Goal: Task Accomplishment & Management: Use online tool/utility

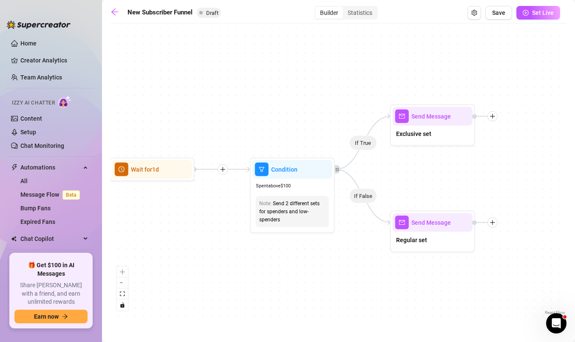
drag, startPoint x: 145, startPoint y: 133, endPoint x: 277, endPoint y: 110, distance: 134.2
click at [277, 110] on div "If True If True If True If False If False If False If True If False Merge Merge…" at bounding box center [339, 173] width 456 height 290
click at [219, 109] on div "If True If True If True If False If False If False If True If False Merge Merge…" at bounding box center [339, 173] width 456 height 290
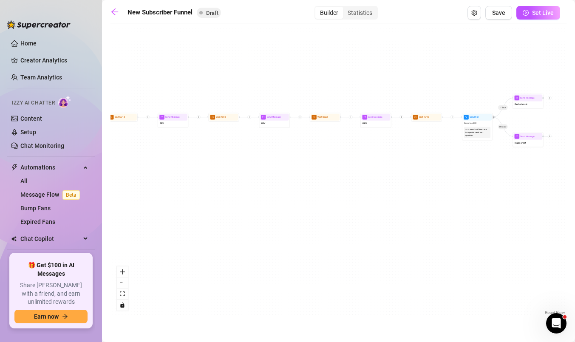
drag, startPoint x: 211, startPoint y: 113, endPoint x: 442, endPoint y: 97, distance: 231.4
click at [442, 97] on div "If True If True If True If False If False If False If True If False Merge Merge…" at bounding box center [339, 173] width 456 height 290
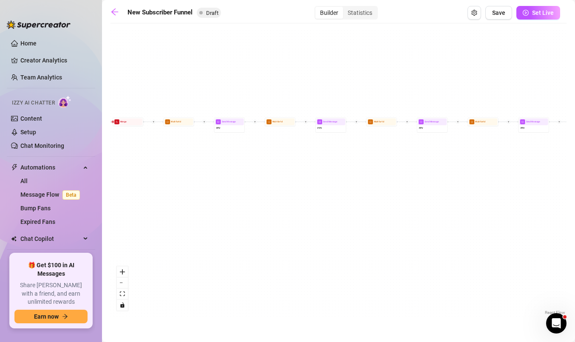
drag, startPoint x: 199, startPoint y: 196, endPoint x: 497, endPoint y: 200, distance: 298.1
click at [497, 200] on div "If True If True If True If False If False If False If True If False Merge Merge…" at bounding box center [339, 173] width 456 height 290
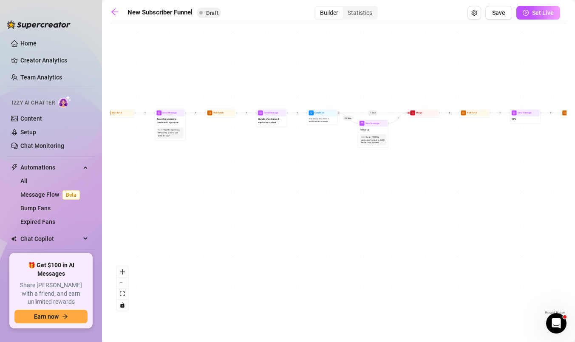
drag, startPoint x: 256, startPoint y: 228, endPoint x: 558, endPoint y: 225, distance: 302.3
click at [558, 225] on div "If True If True If True If False If False If False If True If False Merge Merge…" at bounding box center [339, 173] width 456 height 290
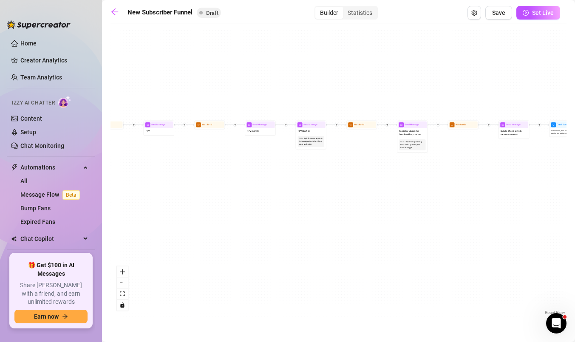
drag, startPoint x: 232, startPoint y: 204, endPoint x: 430, endPoint y: 211, distance: 197.9
click at [430, 211] on div "If True If True If True If False If False If False If True If False Merge Merge…" at bounding box center [339, 173] width 456 height 290
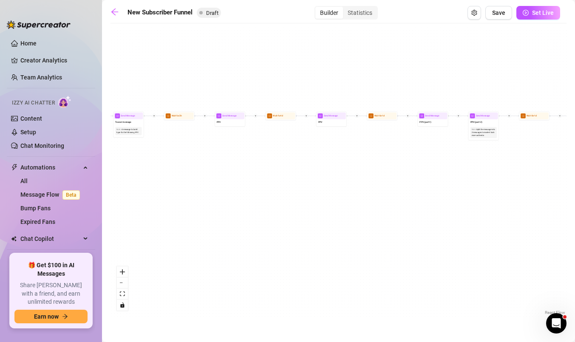
drag, startPoint x: 184, startPoint y: 220, endPoint x: 397, endPoint y: 216, distance: 213.5
click at [395, 214] on div "If True If True If True If False If False If False If True If False Merge Merge…" at bounding box center [339, 173] width 456 height 290
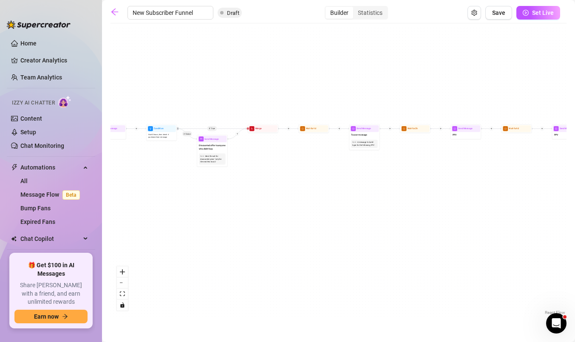
drag, startPoint x: 210, startPoint y: 168, endPoint x: 407, endPoint y: 178, distance: 197.5
click at [407, 178] on div "If True If True If True If False If False If False If True If False Merge Merge…" at bounding box center [339, 173] width 456 height 290
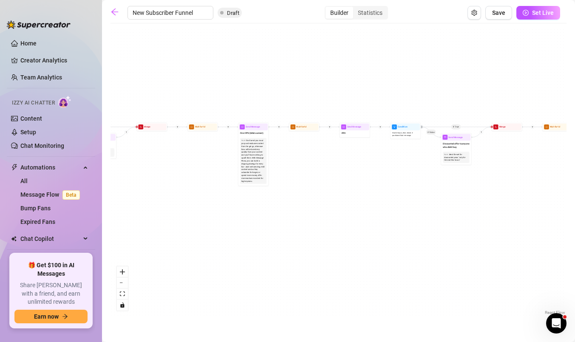
drag, startPoint x: 134, startPoint y: 214, endPoint x: 379, endPoint y: 213, distance: 244.5
click at [379, 213] on div "If True If True If True If False If False If False If True If False Merge Merge…" at bounding box center [339, 173] width 456 height 290
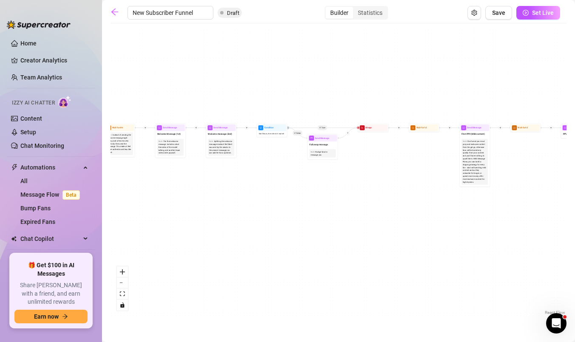
drag, startPoint x: 219, startPoint y: 214, endPoint x: 445, endPoint y: 214, distance: 226.2
click at [445, 214] on div "If True If True If True If False If False If False If True If False Merge Merge…" at bounding box center [339, 173] width 456 height 290
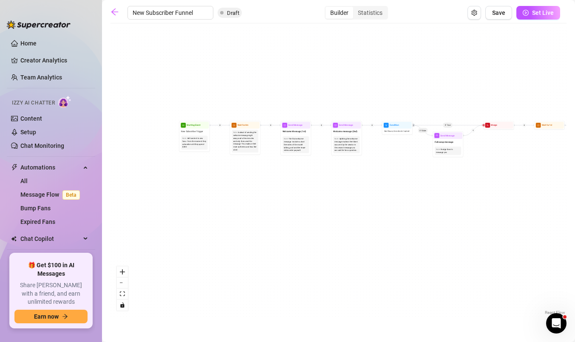
drag, startPoint x: 274, startPoint y: 205, endPoint x: 392, endPoint y: 202, distance: 118.2
click at [392, 202] on div "If True If True If True If False If False If False If True If False Merge Merge…" at bounding box center [339, 173] width 456 height 290
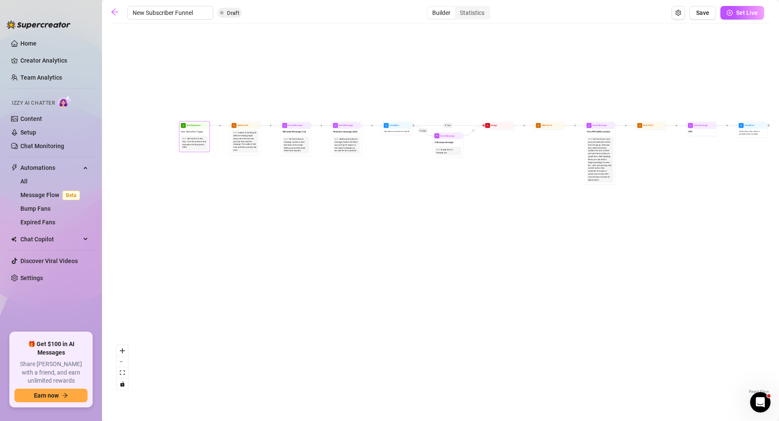
click at [190, 148] on div "Note: Sell content to new fans - from the moment they subscribe until they spen…" at bounding box center [194, 143] width 26 height 14
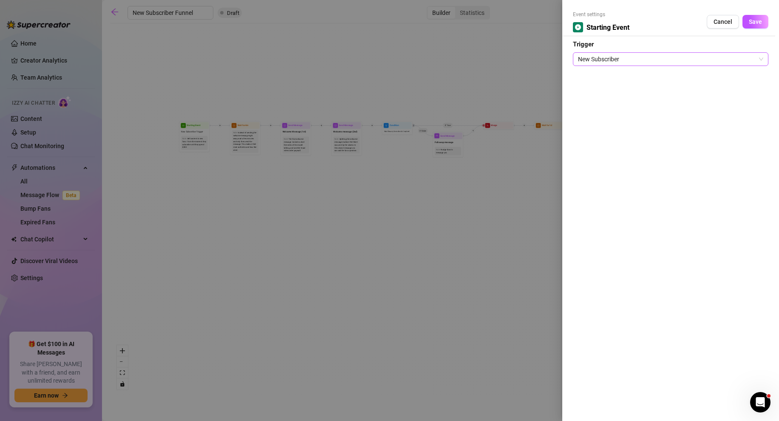
click at [575, 59] on span "New Subscriber" at bounding box center [670, 59] width 185 height 13
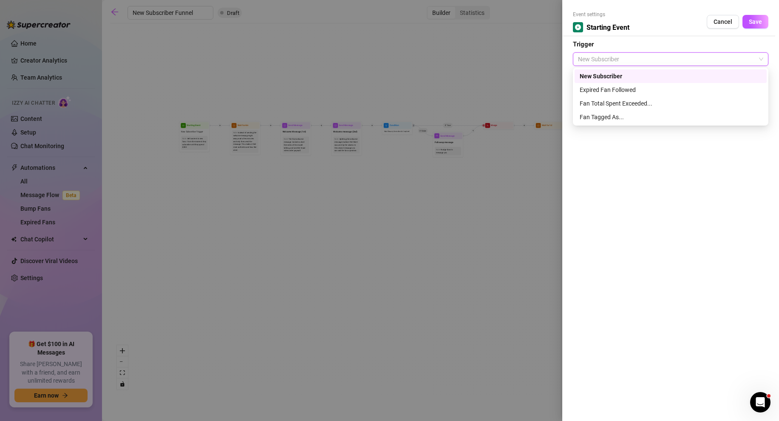
click at [575, 75] on div "New Subscriber" at bounding box center [671, 75] width 182 height 9
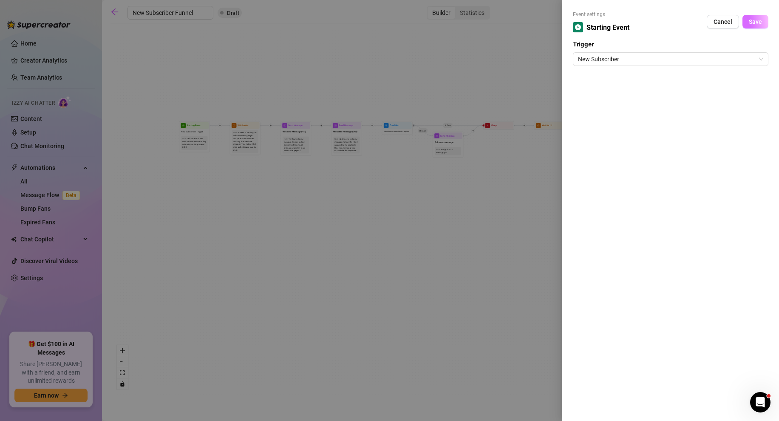
click at [575, 17] on button "Save" at bounding box center [756, 22] width 26 height 14
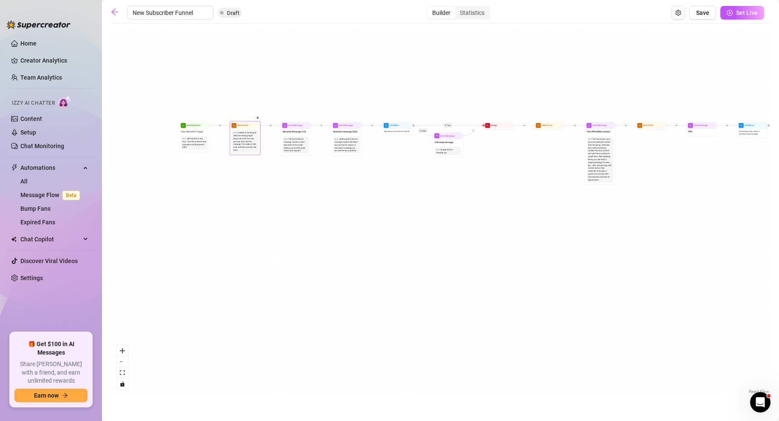
click at [239, 145] on div "Instead of sending the welcome message right away, wait a few minutes and only …" at bounding box center [245, 141] width 24 height 20
click at [241, 129] on div "Note: Instead of sending the welcome message right away, wait a few minutes and…" at bounding box center [245, 141] width 29 height 25
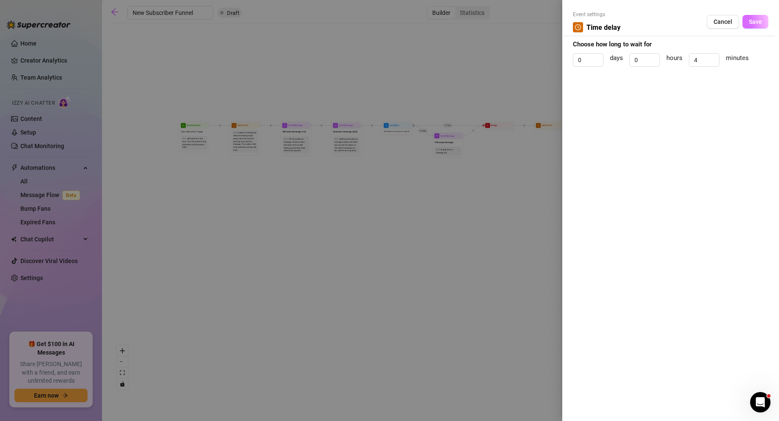
click at [575, 20] on span "Save" at bounding box center [755, 21] width 13 height 7
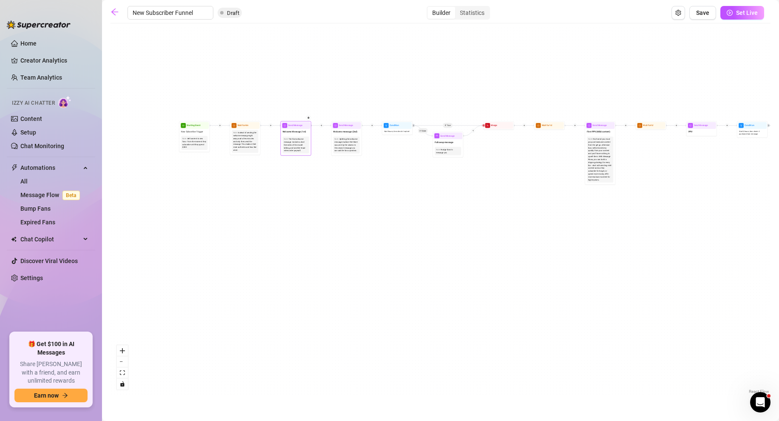
click at [295, 147] on div "The first welcome message. Include a short free video of the model talking, and…" at bounding box center [296, 145] width 24 height 14
click at [293, 129] on div "Welcome Message (1st)" at bounding box center [295, 132] width 29 height 6
type textarea "First part of the welcome message"
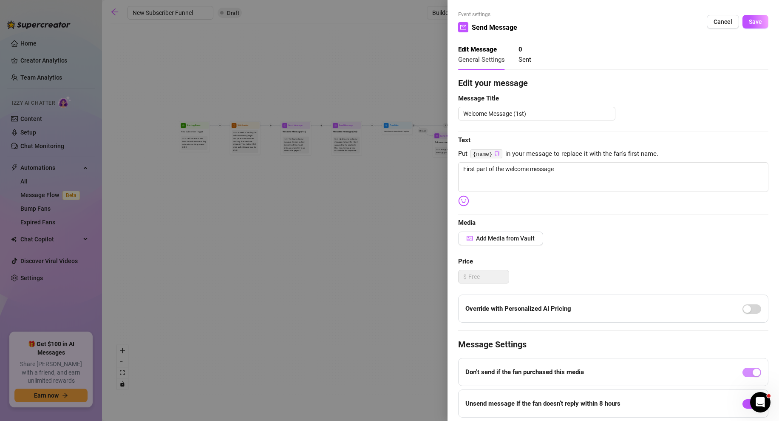
click at [372, 258] on div at bounding box center [389, 210] width 779 height 421
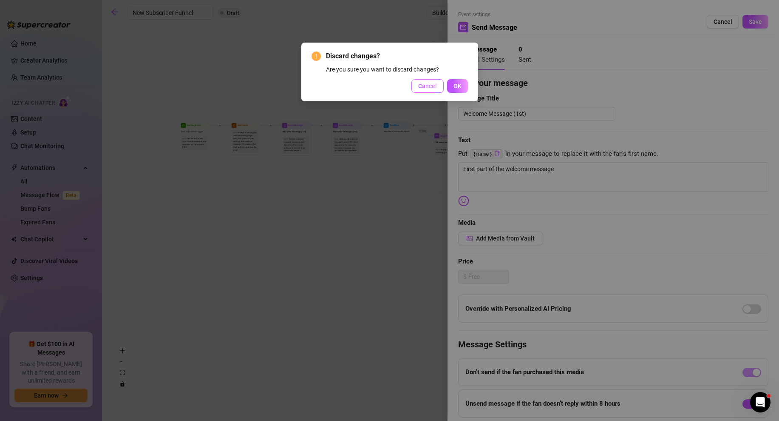
click at [436, 84] on span "Cancel" at bounding box center [427, 85] width 19 height 7
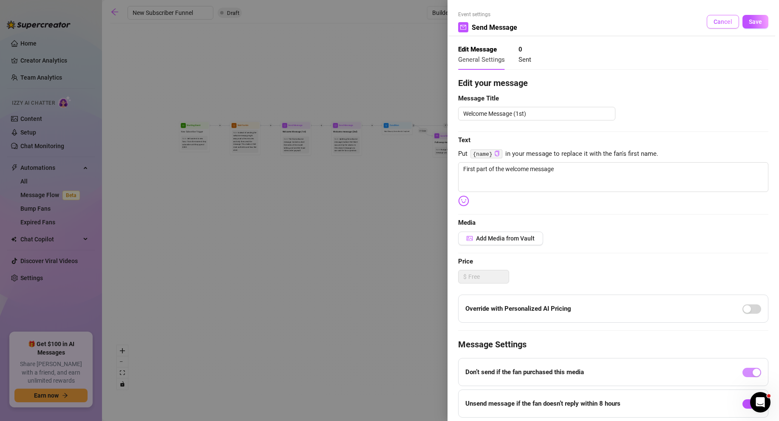
click at [575, 24] on span "Cancel" at bounding box center [723, 21] width 19 height 7
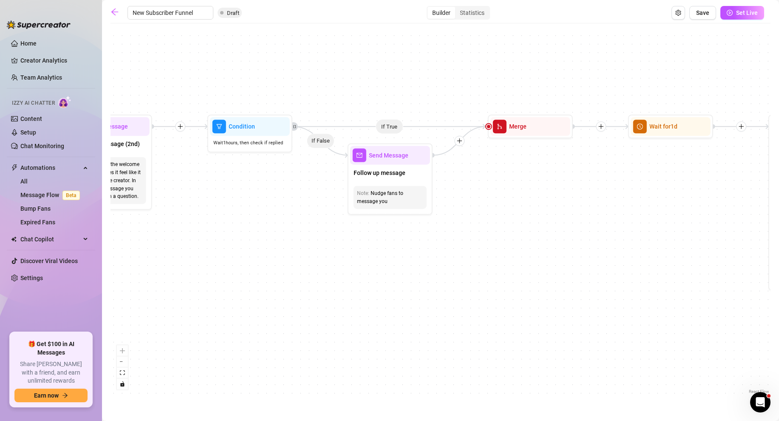
drag, startPoint x: 548, startPoint y: 188, endPoint x: 267, endPoint y: 196, distance: 280.3
click at [267, 196] on div "If True If True If True If False If False If False If True If False Merge Merge…" at bounding box center [441, 212] width 660 height 368
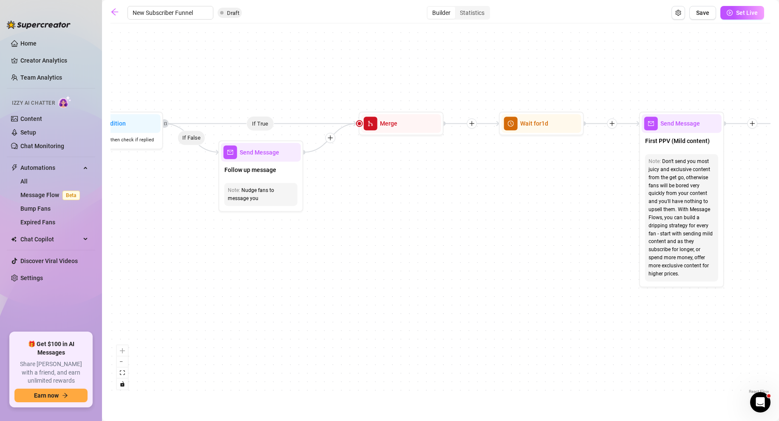
drag, startPoint x: 471, startPoint y: 199, endPoint x: 341, endPoint y: 196, distance: 129.3
click at [341, 196] on div "If True If True If True If False If False If False If True If False Merge Merge…" at bounding box center [441, 212] width 660 height 368
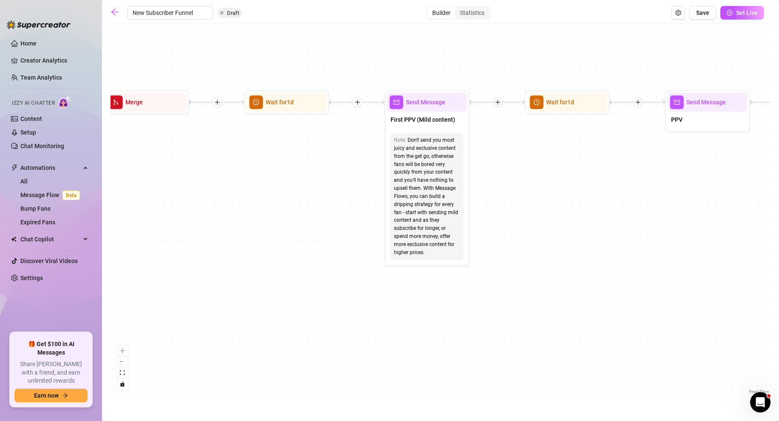
drag, startPoint x: 612, startPoint y: 206, endPoint x: 358, endPoint y: 185, distance: 255.6
click at [358, 185] on div "If True If True If True If False If False If False If True If False Merge Merge…" at bounding box center [441, 212] width 660 height 368
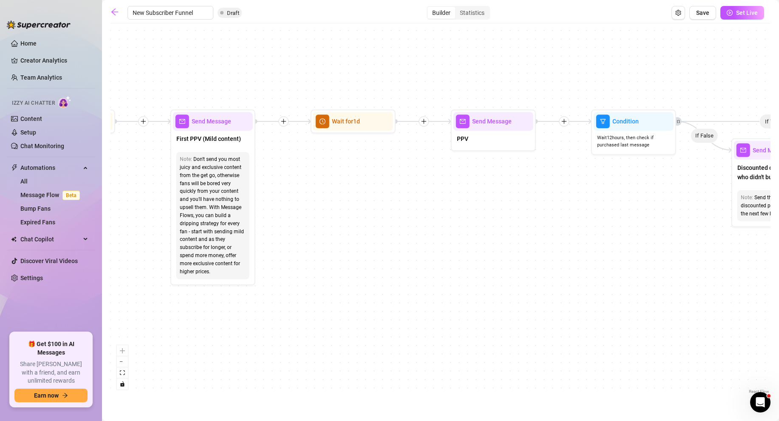
drag, startPoint x: 608, startPoint y: 171, endPoint x: 393, endPoint y: 190, distance: 215.2
click at [393, 190] on div "If True If True If True If False If False If False If True If False Merge Merge…" at bounding box center [441, 212] width 660 height 368
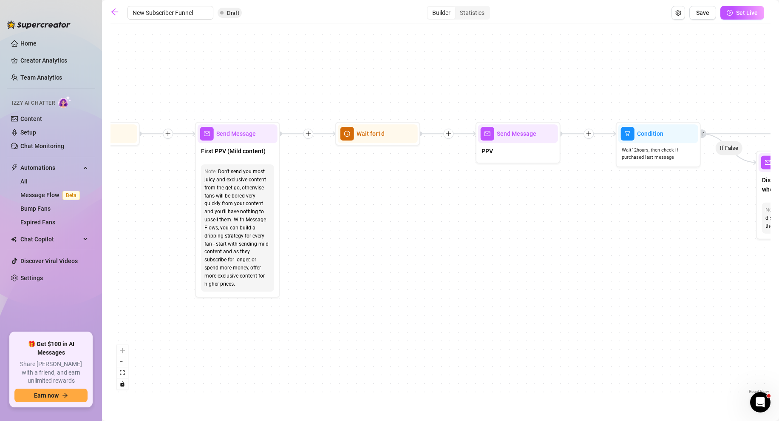
drag, startPoint x: 586, startPoint y: 226, endPoint x: 609, endPoint y: 238, distance: 26.6
click at [575, 238] on div "If True If True If True If False If False If False If True If False Merge Merge…" at bounding box center [441, 212] width 660 height 368
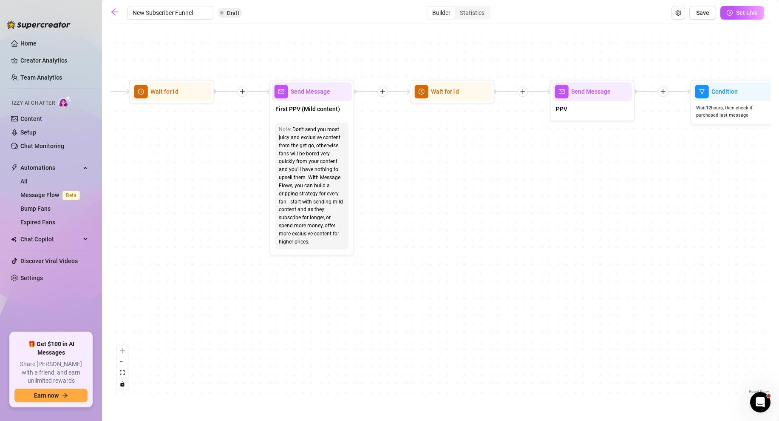
drag, startPoint x: 687, startPoint y: 253, endPoint x: 780, endPoint y: 233, distance: 95.1
click at [575, 233] on html "Home Creator Analytics Team Analytics Izzy AI Chatter Content Setup Chat Monito…" at bounding box center [389, 210] width 779 height 421
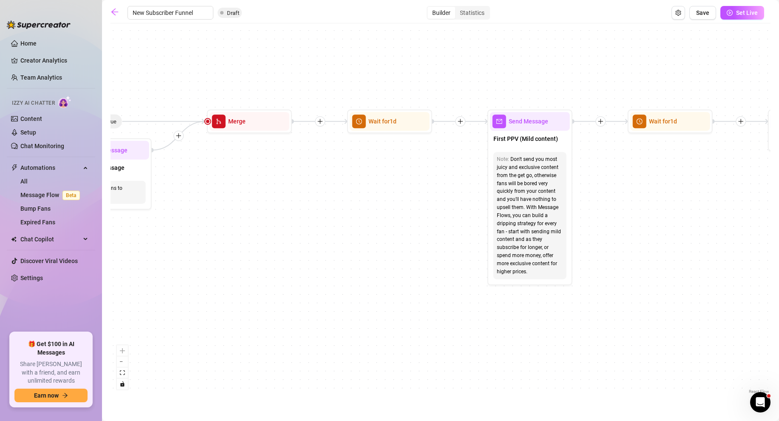
drag, startPoint x: 243, startPoint y: 220, endPoint x: 443, endPoint y: 227, distance: 200.0
click at [443, 227] on div "If True If True If True If False If False If False If True If False Merge Merge…" at bounding box center [441, 212] width 660 height 368
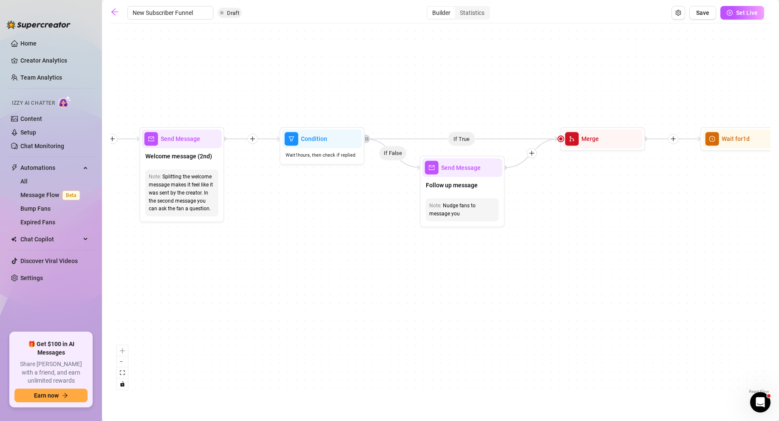
drag, startPoint x: 285, startPoint y: 227, endPoint x: 657, endPoint y: 248, distance: 371.8
click at [575, 248] on div "If True If True If True If False If False If False If True If False Merge Merge…" at bounding box center [441, 212] width 660 height 368
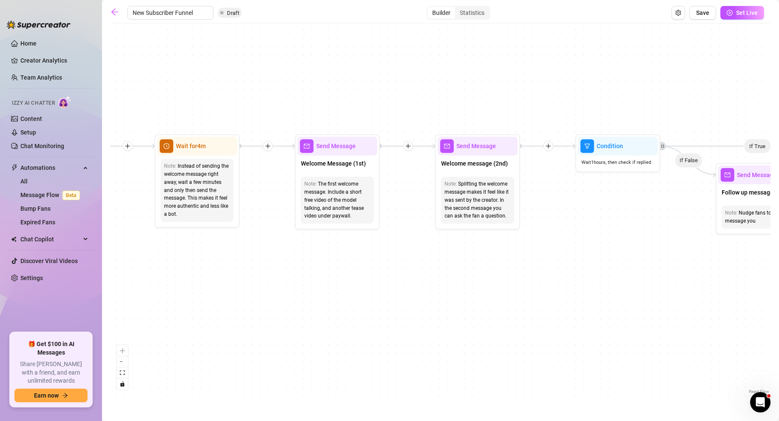
drag, startPoint x: 287, startPoint y: 266, endPoint x: 565, endPoint y: 268, distance: 277.2
click at [566, 269] on div "If True If True If True If False If False If False If True If False Merge Merge…" at bounding box center [441, 212] width 660 height 368
click at [324, 191] on div "The first welcome message. Include a short free video of the model talking, and…" at bounding box center [337, 200] width 66 height 40
click at [327, 148] on span "Send Message" at bounding box center [336, 145] width 40 height 9
type textarea "First part of the welcome message"
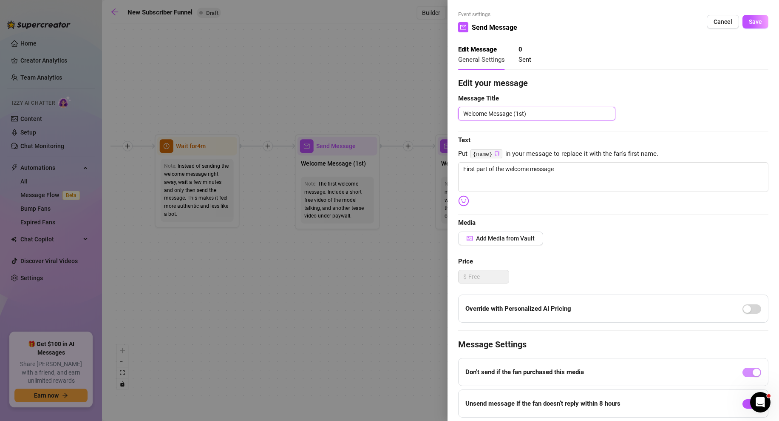
click at [540, 114] on textarea "Welcome Message (1st)" at bounding box center [536, 114] width 157 height 14
type textarea "H"
type textarea "He"
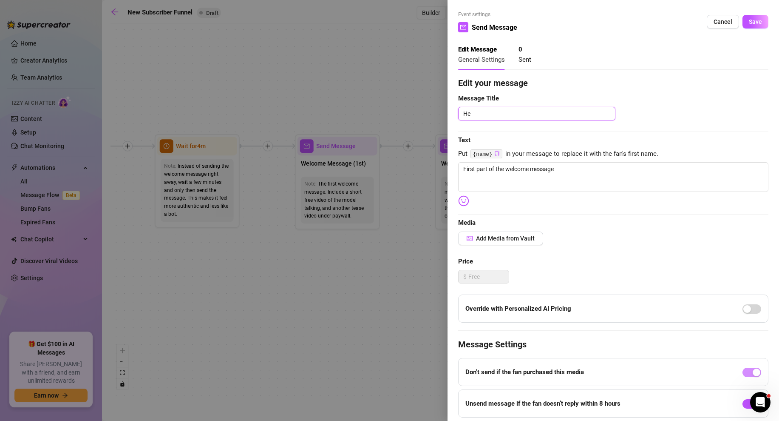
type textarea "Hey"
type textarea "Hey t"
type textarea "Hey th"
type textarea "Hey the"
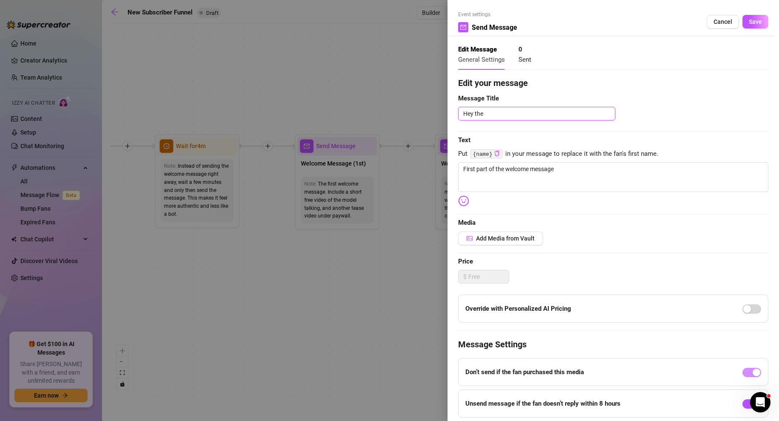
type textarea "Hey ther"
type textarea "Hey there"
type textarea "Hey there!"
click at [524, 179] on textarea "First part of the welcome message" at bounding box center [613, 177] width 310 height 30
click at [497, 154] on icon "copy" at bounding box center [498, 154] width 6 height 6
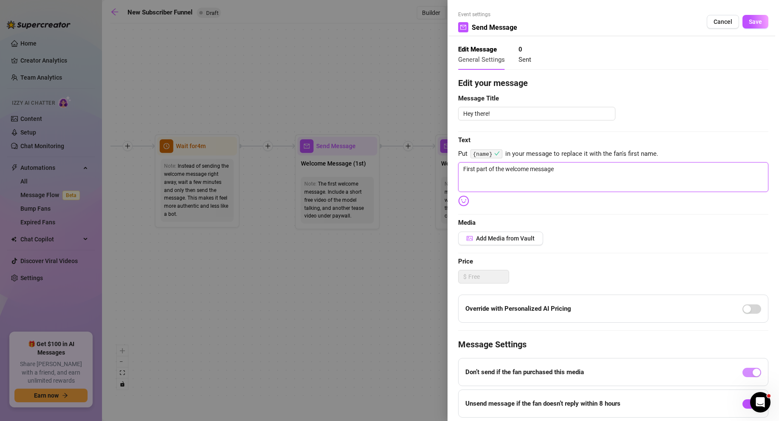
click at [490, 171] on textarea "First part of the welcome message" at bounding box center [613, 177] width 310 height 30
click at [563, 170] on textarea "First part of the welcome message" at bounding box center [613, 177] width 310 height 30
type textarea "Write your message here"
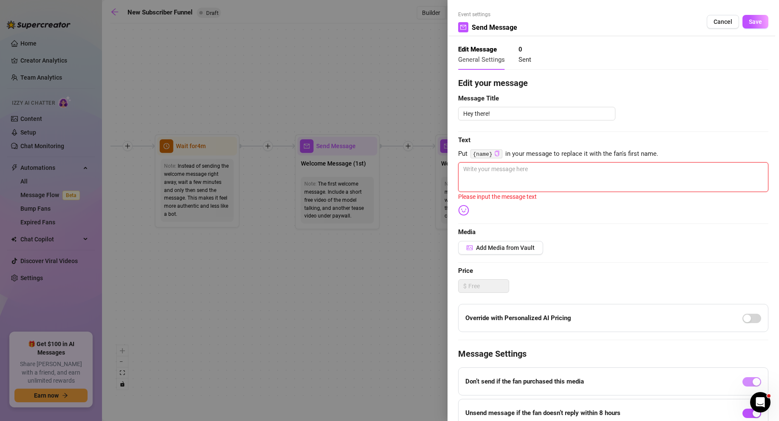
type textarea "H"
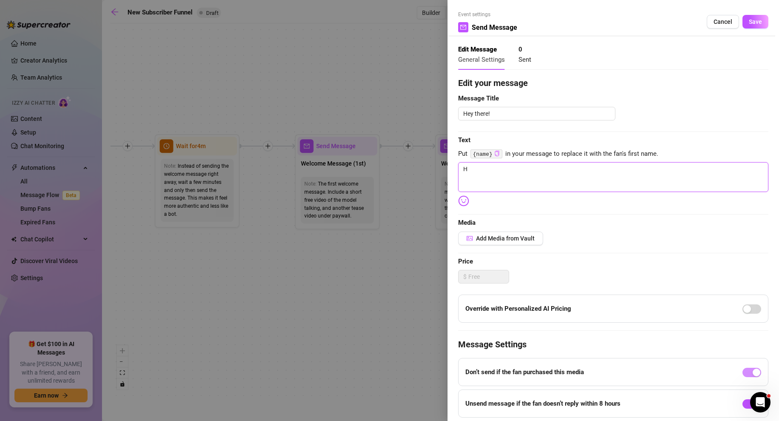
type textarea "He"
type textarea "Hey"
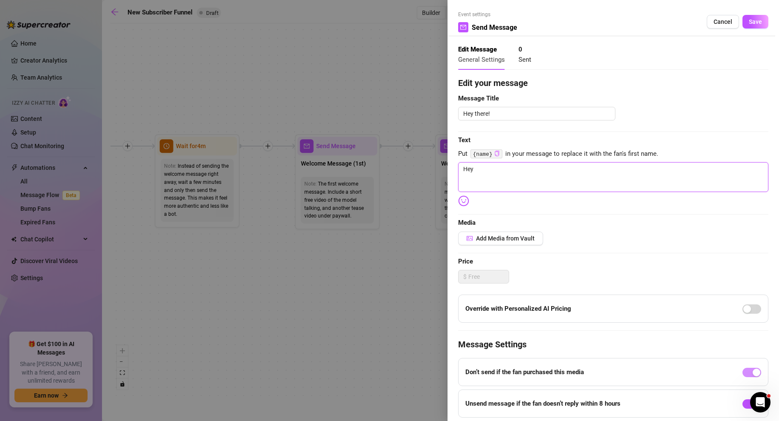
type textarea "Hey"
paste textarea "{name}"
type textarea "Hey {name}"
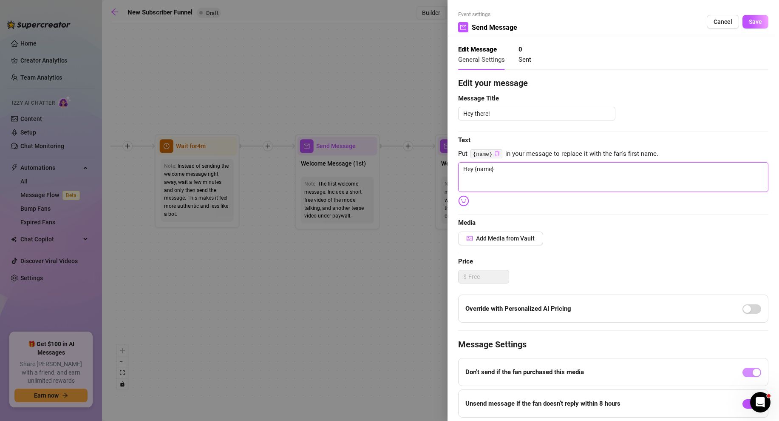
type textarea "Hey {name}"
type textarea "Hey {name} I"
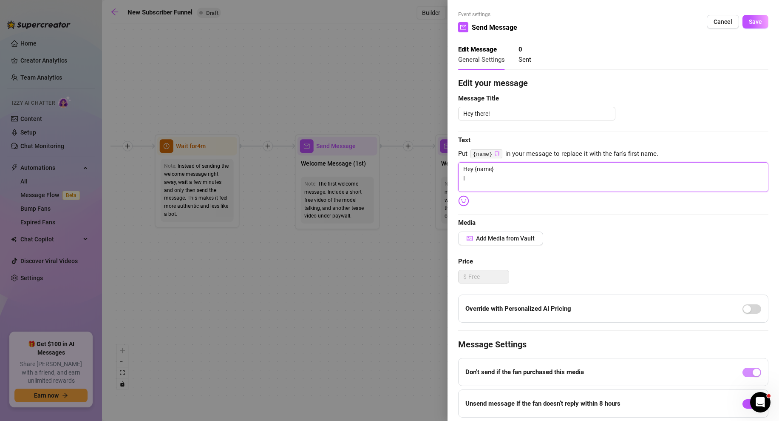
type textarea "Hey {name} I'"
type textarea "Hey {name} I'm"
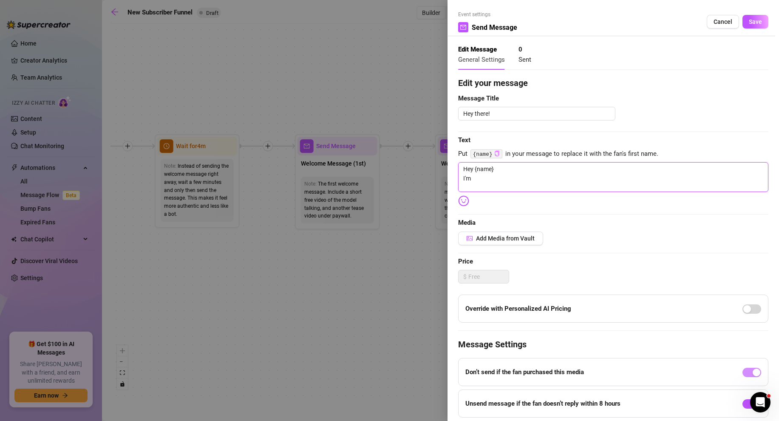
type textarea "Hey {name} I'm"
type textarea "Hey {name} I'm s"
type textarea "Hey {name} I'm so"
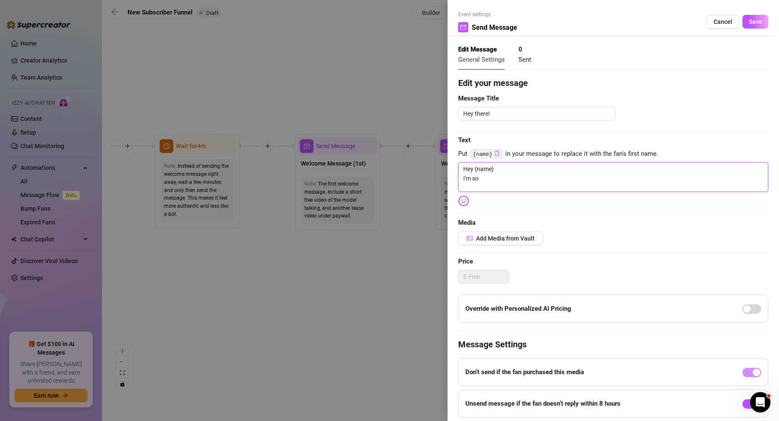
type textarea "Hey {name} I'm so"
type textarea "Hey {name} I'm so g"
type textarea "Hey {name} I'm so gl"
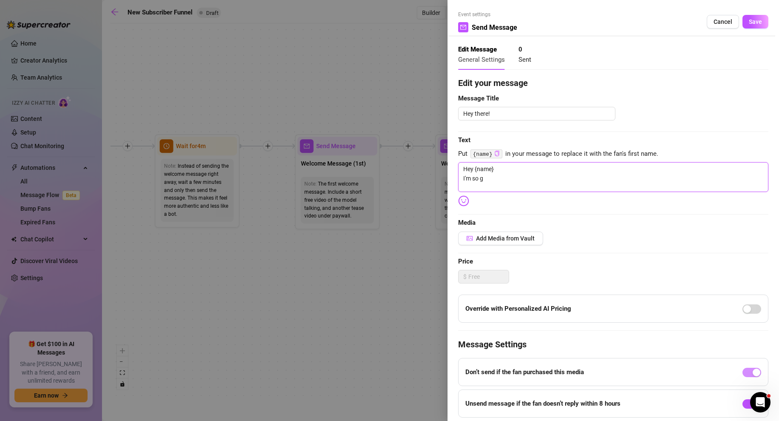
type textarea "Hey {name} I'm so gl"
type textarea "Hey {name} I'm so gla"
type textarea "Hey {name} I'm so glad"
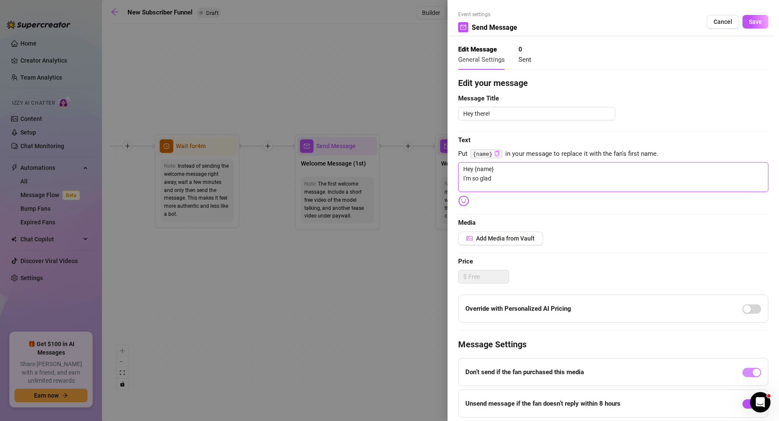
type textarea "Hey {name} I'm so glad"
type textarea "Hey {name} I'm so glad y"
type textarea "Hey {name} I'm so glad yo"
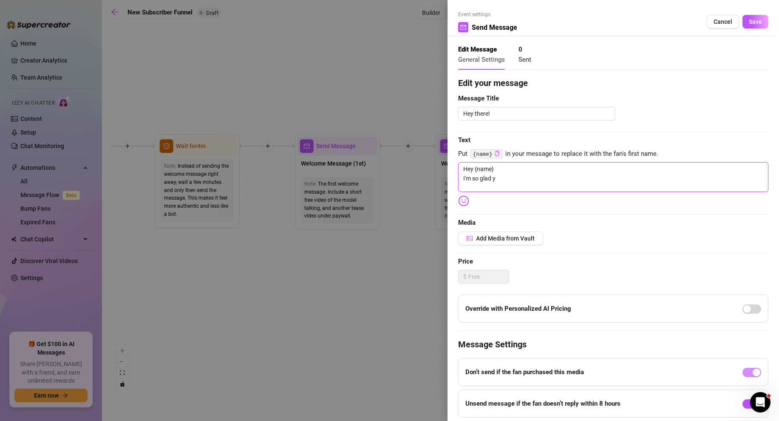
type textarea "Hey {name} I'm so glad yo"
type textarea "Hey {name} I'm so glad you"
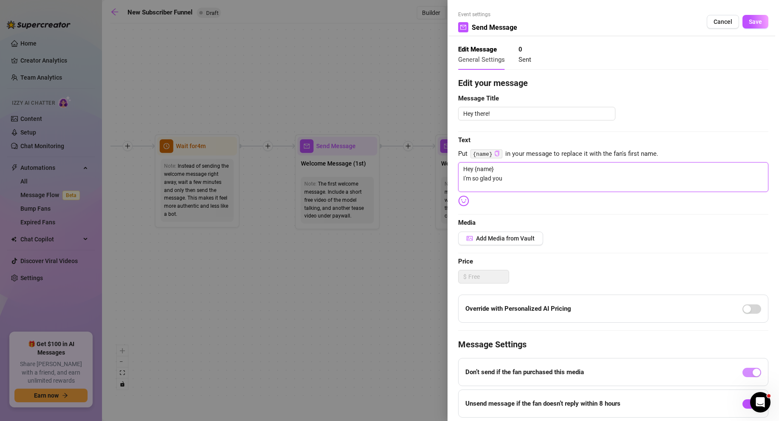
type textarea "Hey {name} I'm so glad you a"
type textarea "Hey {name} I'm so glad you ar"
type textarea "Hey {name} I'm so glad you are"
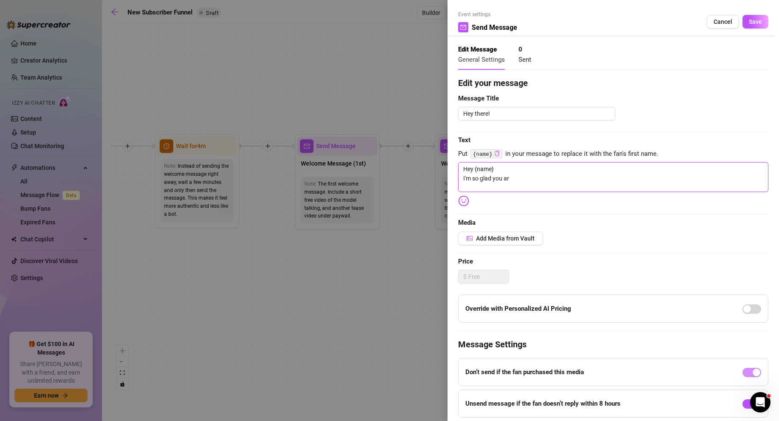
type textarea "Hey {name} I'm so glad you are"
type textarea "Hey {name} I'm so glad you are h"
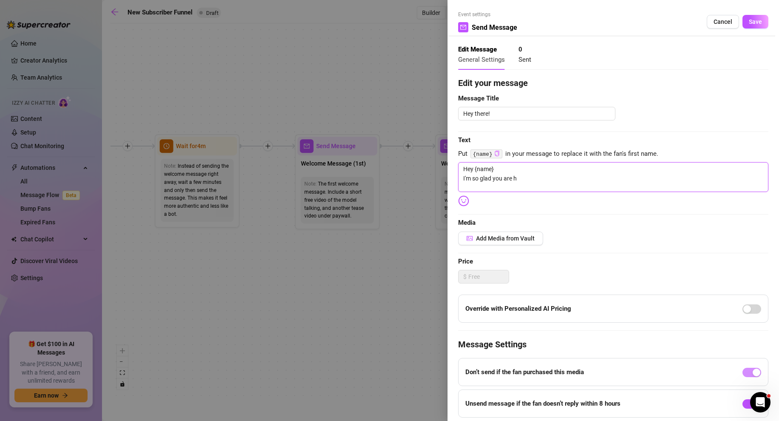
type textarea "Hey {name} I'm so glad you are he"
type textarea "Hey {name} I'm so glad you are her"
type textarea "Hey {name} I'm so glad you are here"
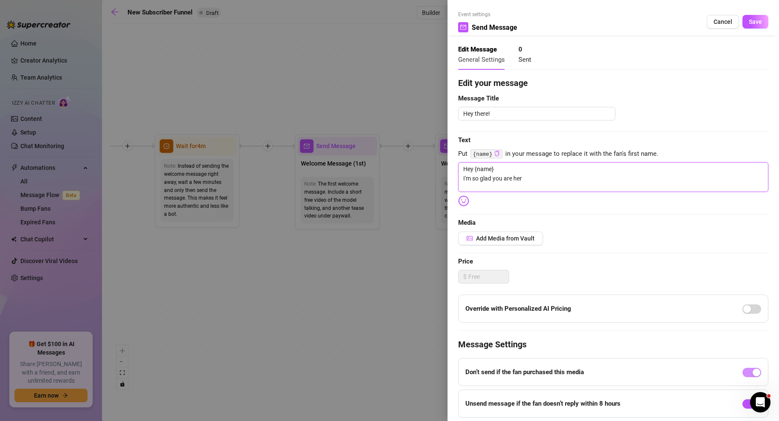
type textarea "Hey {name} I'm so glad you are here"
type textarea "Hey {name} I'm so glad you are here!"
click at [543, 174] on textarea "Hey {name} I'm so glad you are here!" at bounding box center [613, 177] width 310 height 30
drag, startPoint x: 543, startPoint y: 174, endPoint x: 453, endPoint y: 164, distance: 89.9
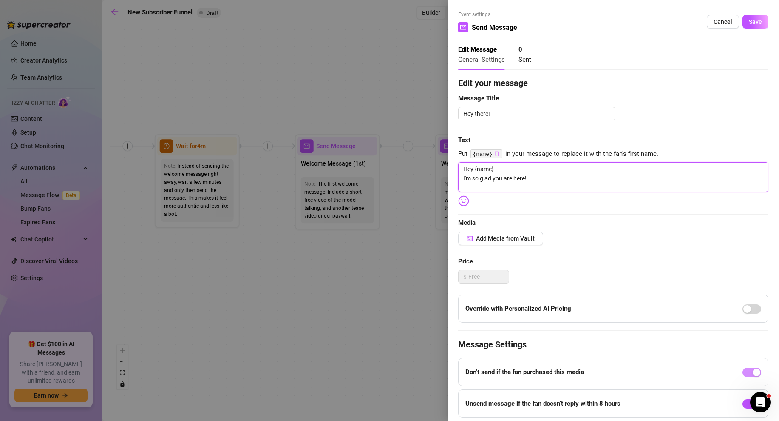
click at [453, 164] on div "Event settings Send Message Cancel Save Edit Message General Settings 0 Sent Ed…" at bounding box center [614, 210] width 332 height 421
paste textarea "💋 Hey babe, welcome to my little world! I’m so glad you’re here 😘 This is where…"
type textarea "💋 Hey babe, welcome to my little world! I’m so glad you’re here 😘 This is where…"
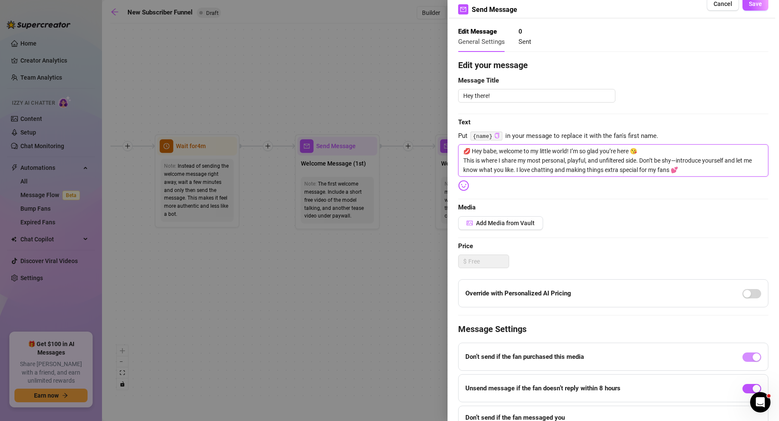
scroll to position [19, 0]
click at [495, 150] on textarea "💋 Hey babe, welcome to my little world! I’m so glad you’re here 😘 This is where…" at bounding box center [613, 159] width 310 height 32
type textarea "💋 Hey babe], welcome to my little world! I’m so glad you’re here 😘 This is wher…"
type textarea "💋 Hey babe]], welcome to my little world! I’m so glad you’re here 😘 This is whe…"
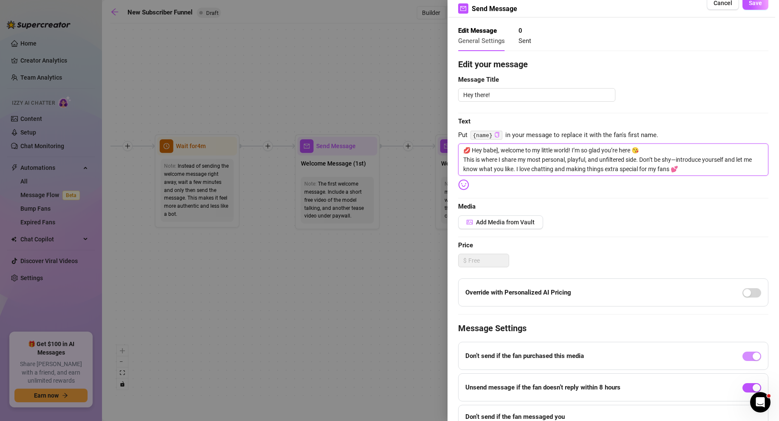
type textarea "💋 Hey babe]], welcome to my little world! I’m so glad you’re here 😘 This is whe…"
type textarea "💋 Hey babe]]], welcome to my little world! I’m so glad you’re here 😘 This is wh…"
type textarea "💋 Hey babe]], welcome to my little world! I’m so glad you’re here 😘 This is whe…"
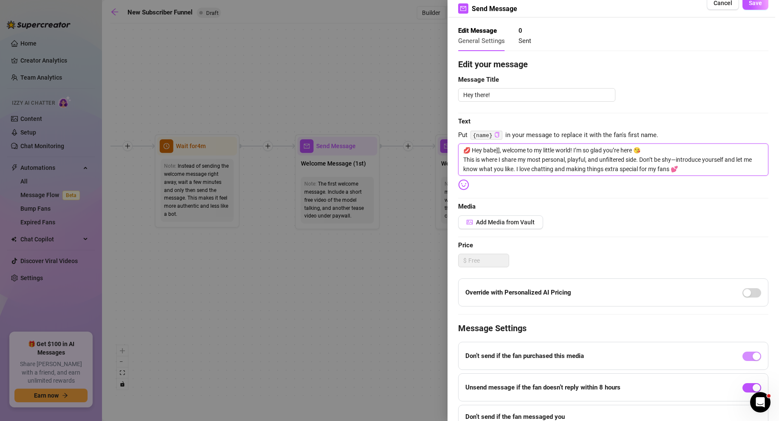
type textarea "💋 Hey babe], welcome to my little world! I’m so glad you’re here 😘 This is wher…"
type textarea "💋 Hey babe, welcome to my little world! I’m so glad you’re here 😘 This is where…"
type textarea "💋 Hey bab, welcome to my little world! I’m so glad you’re here 😘 This is where …"
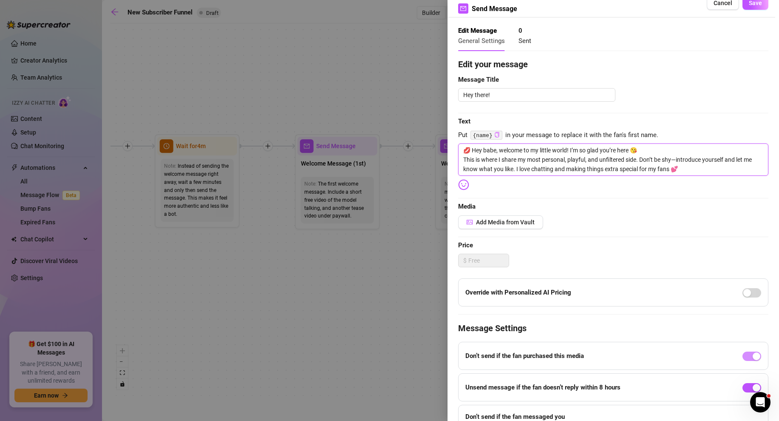
type textarea "💋 Hey bab, welcome to my little world! I’m so glad you’re here 😘 This is where …"
type textarea "💋 Hey ba, welcome to my little world! I’m so glad you’re here 😘 This is where I…"
type textarea "💋 Hey b, welcome to my little world! I’m so glad you’re here 😘 This is where I …"
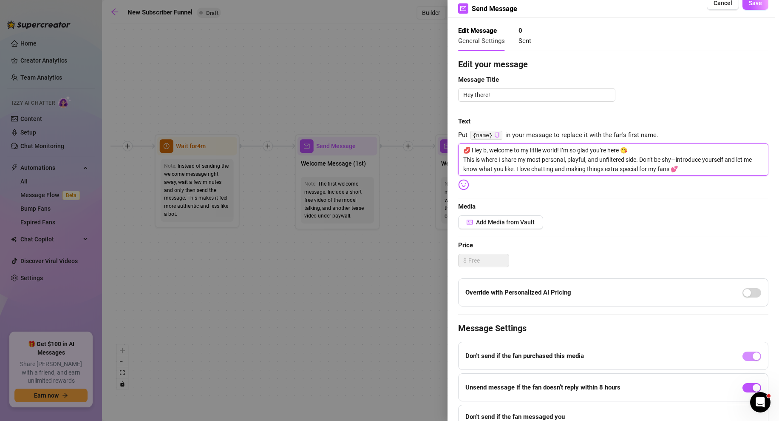
type textarea "💋 Hey , welcome to my little world! I’m so glad you’re here 😘 This is where I s…"
type textarea "💋 Hey H, welcome to my little world! I’m so glad you’re here 😘 This is where I …"
type textarea "💋 Hey [PERSON_NAME], welcome to my little world! I’m so glad you’re here 😘 This…"
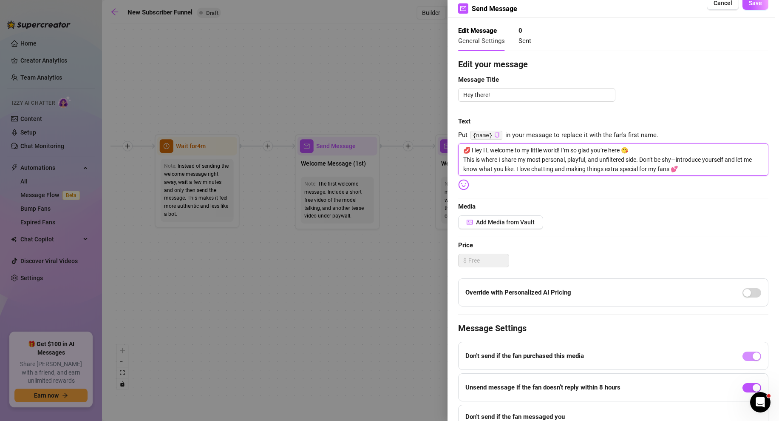
type textarea "💋 Hey [PERSON_NAME], welcome to my little world! I’m so glad you’re here 😘 This…"
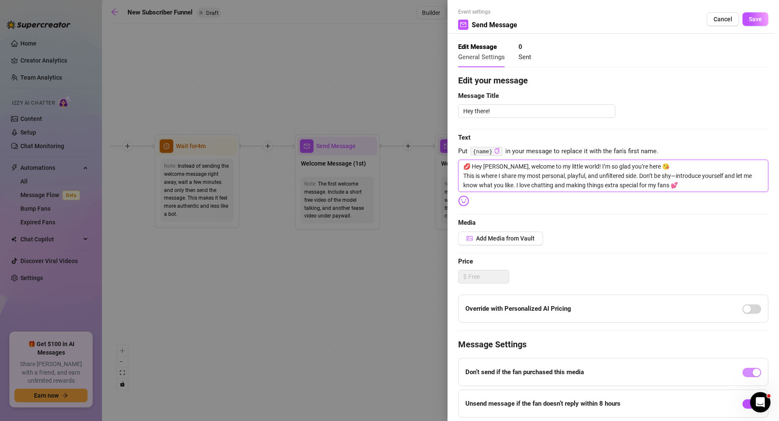
scroll to position [0, 0]
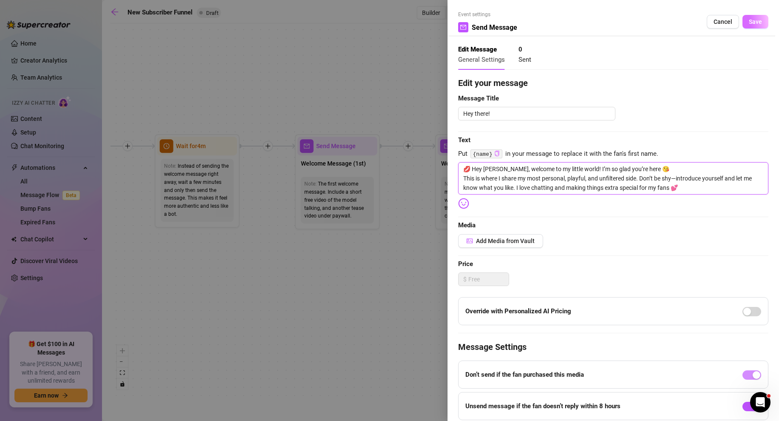
type textarea "💋 Hey [PERSON_NAME], welcome to my little world! I’m so glad you’re here 😘 This…"
click at [575, 17] on button "Save" at bounding box center [756, 22] width 26 height 14
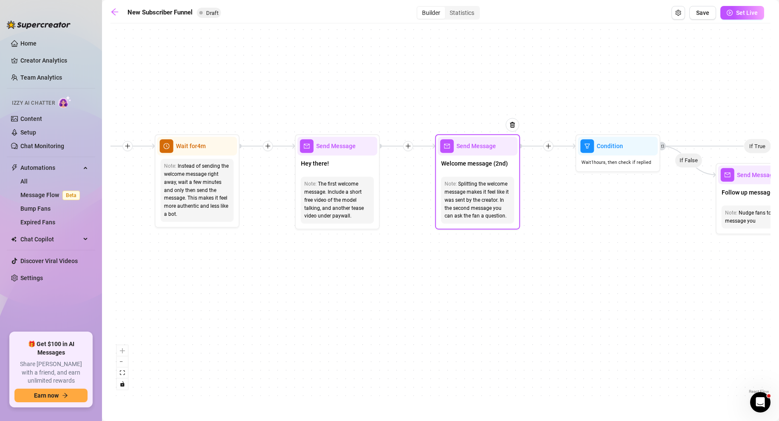
click at [461, 151] on div "Send Message" at bounding box center [478, 145] width 80 height 19
type textarea "Second part of the welcome message"
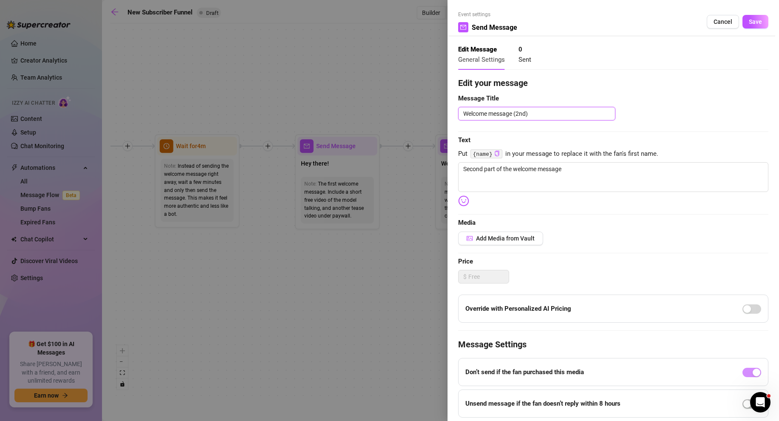
click at [543, 115] on textarea "Welcome message (2nd)" at bounding box center [536, 114] width 157 height 14
click at [541, 182] on textarea "Second part of the welcome message" at bounding box center [613, 177] width 310 height 30
drag, startPoint x: 572, startPoint y: 174, endPoint x: 453, endPoint y: 173, distance: 118.6
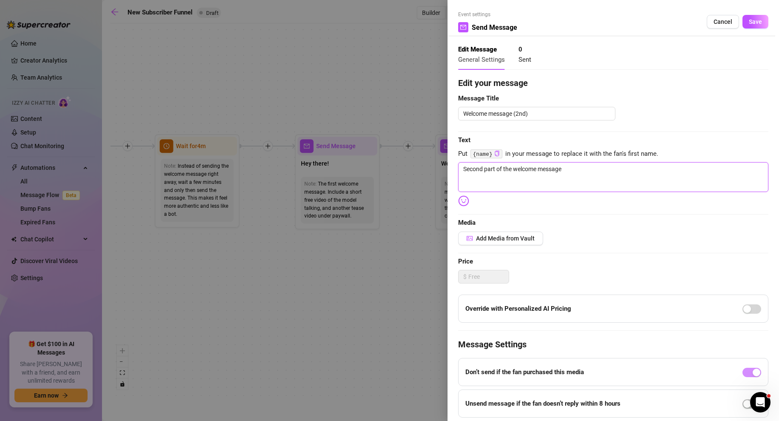
click at [453, 173] on div "Event settings Send Message Cancel Save Edit Message General Settings 0 Sent Ed…" at bounding box center [614, 210] width 332 height 421
drag, startPoint x: 571, startPoint y: 169, endPoint x: 445, endPoint y: 167, distance: 125.5
click at [445, 167] on div "Event settings Send Message Cancel Save Edit Message General Settings 0 Sent Ed…" at bounding box center [389, 210] width 779 height 421
paste textarea "🔥 Still thinking about you… I love spoiling my favorite fans 💕 If you want some…"
type textarea "🔥 Still thinking about you… I love spoiling my favorite fans 💕 If you want some…"
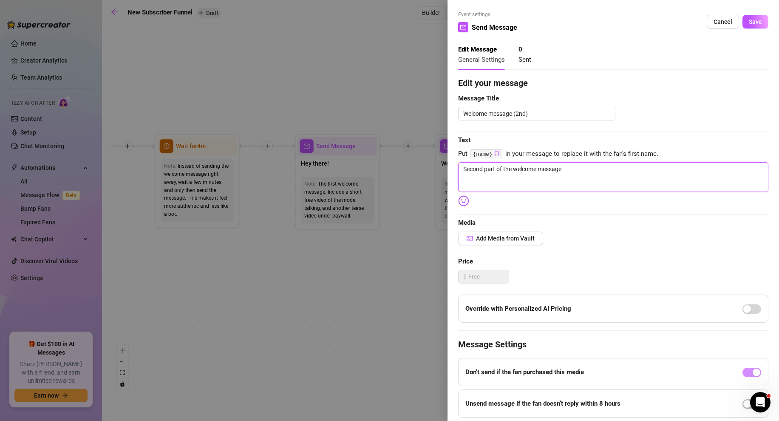
type textarea "🔥 Still thinking about you… I love spoiling my favorite fans 💕 If you want some…"
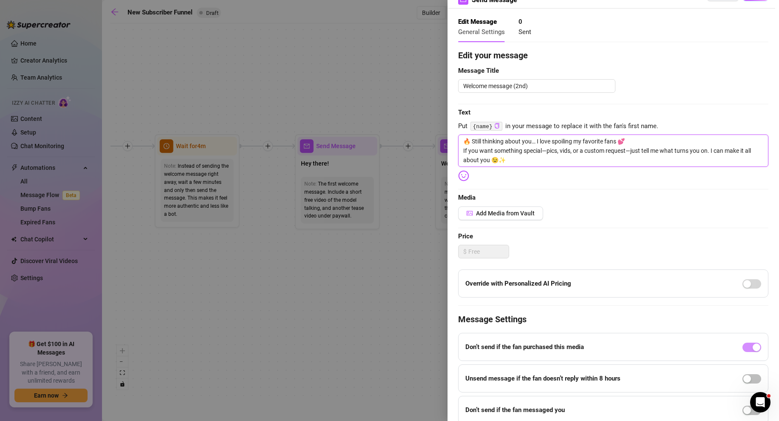
scroll to position [29, 0]
click at [531, 139] on textarea "🔥 Still thinking about you… I love spoiling my favorite fans 💕 If you want some…" at bounding box center [613, 149] width 310 height 32
type textarea "🔥 Still thinking about yo… I love spoiling my favorite fans 💕 If you want somet…"
type textarea "🔥 Still thinking about y… I love spoiling my favorite fans 💕 If you want someth…"
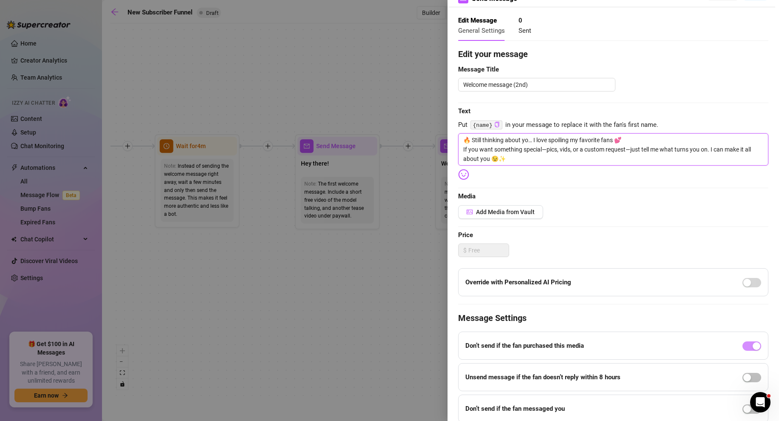
type textarea "🔥 Still thinking about y… I love spoiling my favorite fans 💕 If you want someth…"
type textarea "🔥 Still thinking about … I love spoiling my favorite fans 💕 If you want somethi…"
type textarea "🔥 Still thinking about… I love spoiling my favorite fans 💕 If you want somethin…"
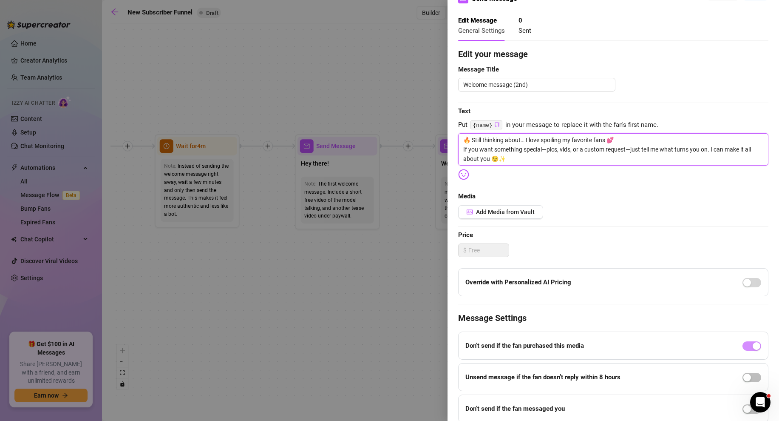
type textarea "🔥 Still thinking abou… I love spoiling my favorite fans 💕 If you want something…"
type textarea "🔥 Still thinking abo… I love spoiling my favorite fans 💕 If you want something …"
type textarea "🔥 Still thinking ab… I love spoiling my favorite fans 💕 If you want something s…"
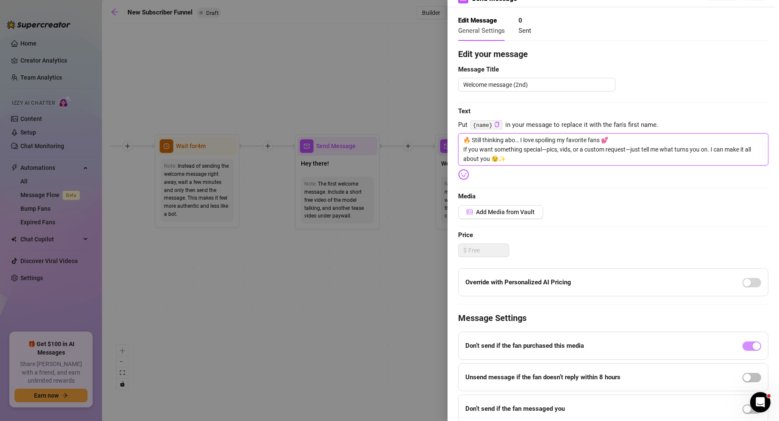
type textarea "🔥 Still thinking ab… I love spoiling my favorite fans 💕 If you want something s…"
type textarea "🔥 Still thinking a… I love spoiling my favorite fans 💕 If you want something sp…"
type textarea "🔥 Still thinking … I love spoiling my favorite fans 💕 If you want something spe…"
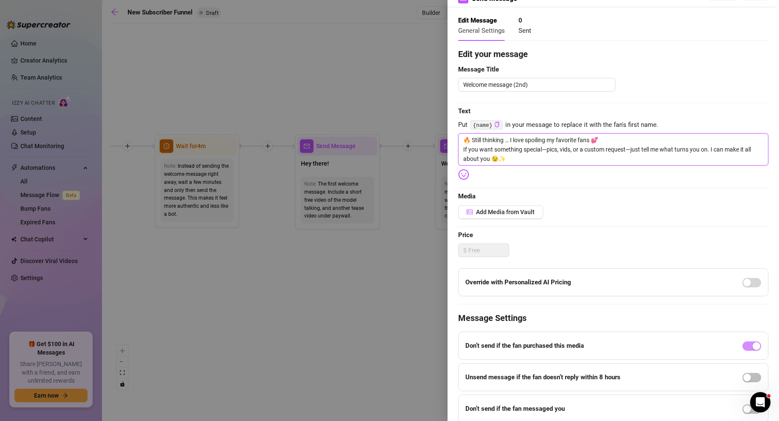
type textarea "🔥 Still thinking… I love spoiling my favorite fans 💕 If you want something spec…"
type textarea "🔥 Still thinkin… I love spoiling my favorite fans 💕 If you want something speci…"
type textarea "🔥 Still thinki… I love spoiling my favorite fans 💕 If you want something specia…"
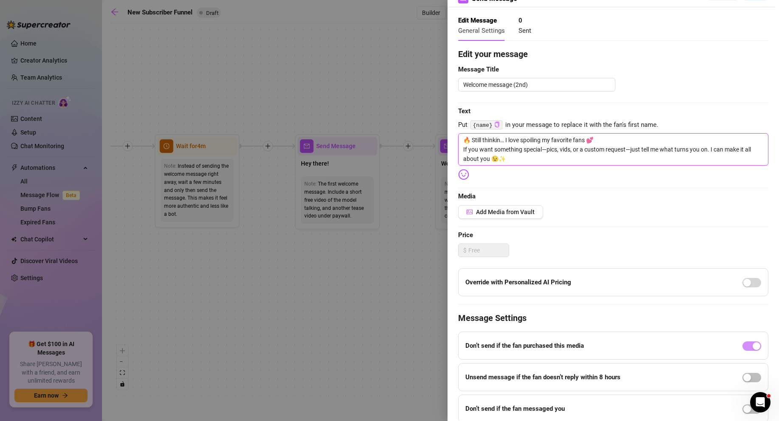
type textarea "🔥 Still thinki… I love spoiling my favorite fans 💕 If you want something specia…"
type textarea "🔥 Still think… I love spoiling my favorite fans 💕 If you want something special…"
type textarea "🔥 Still thin… I love spoiling my favorite fans 💕 If you want something special—…"
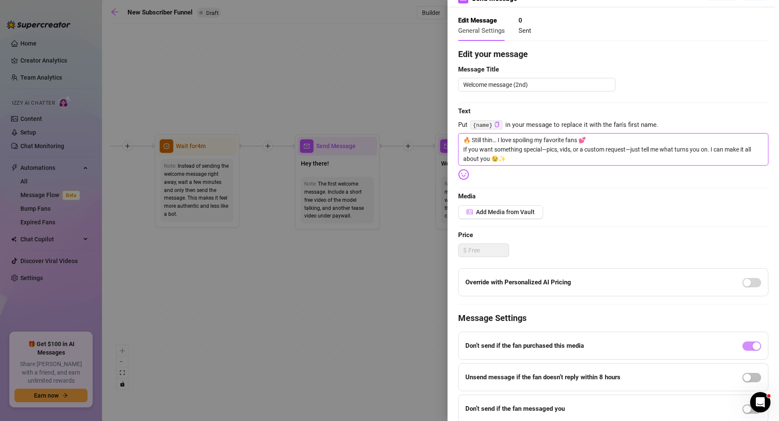
type textarea "🔥 Still thi… I love spoiling my favorite fans 💕 If you want something special—p…"
type textarea "🔥 Still th… I love spoiling my favorite fans 💕 If you want something special—pi…"
type textarea "🔥 Still t… I love spoiling my favorite fans 💕 If you want something special—pic…"
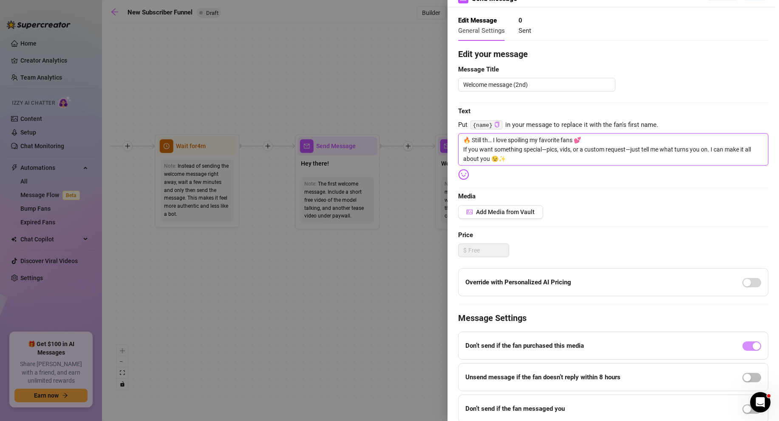
type textarea "🔥 Still t… I love spoiling my favorite fans 💕 If you want something special—pic…"
type textarea "🔥 Still … I love spoiling my favorite fans 💕 If you want something special—pics…"
type textarea "🔥 Still… I love spoiling my favorite fans 💕 If you want something special—pics,…"
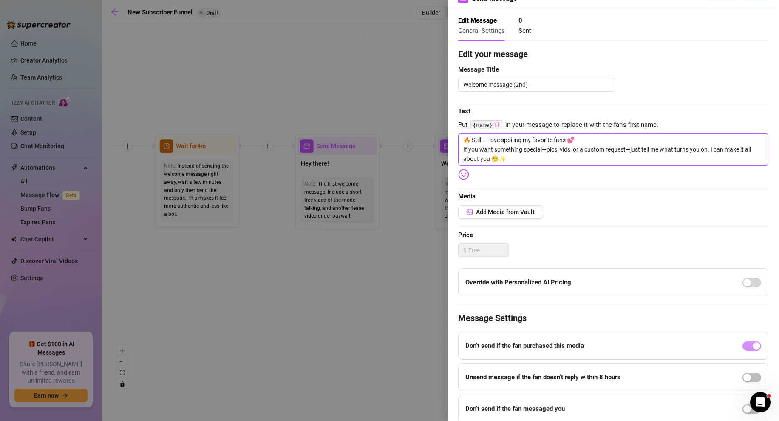
type textarea "🔥 Stil… I love spoiling my favorite fans 💕 If you want something special—pics, …"
type textarea "🔥 Sti… I love spoiling my favorite fans 💕 If you want something special—pics, v…"
type textarea "🔥 St… I love spoiling my favorite fans 💕 If you want something special—pics, vi…"
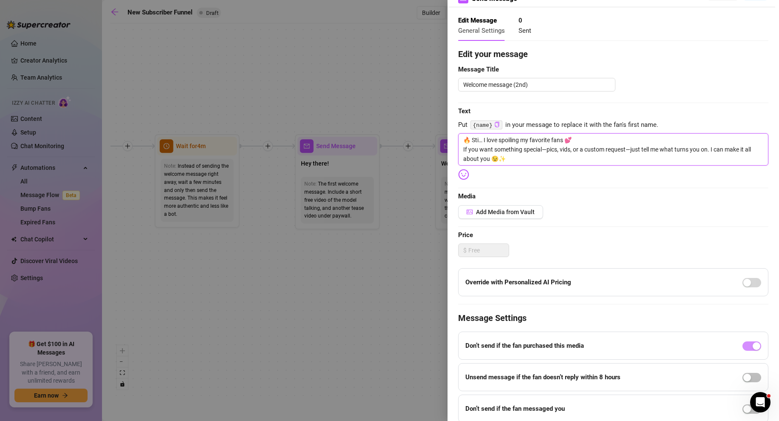
type textarea "🔥 St… I love spoiling my favorite fans 💕 If you want something special—pics, vi…"
type textarea "🔥 S… I love spoiling my favorite fans 💕 If you want something special—pics, vid…"
type textarea "🔥 … I love spoiling my favorite fans 💕 If you want something special—pics, vids…"
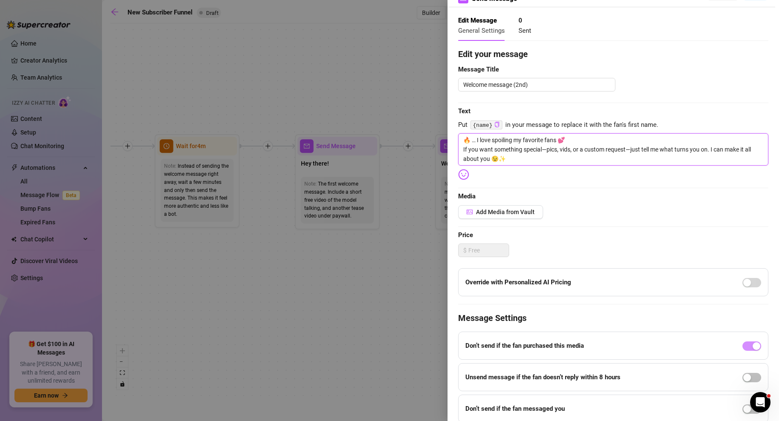
type textarea "🔥 I… I love spoiling my favorite fans 💕 If you want something special—pics, vid…"
type textarea "🔥 I … I love spoiling my favorite fans 💕 If you want something special—pics, vi…"
type textarea "🔥 I w… I love spoiling my favorite fans 💕 If you want something special—pics, v…"
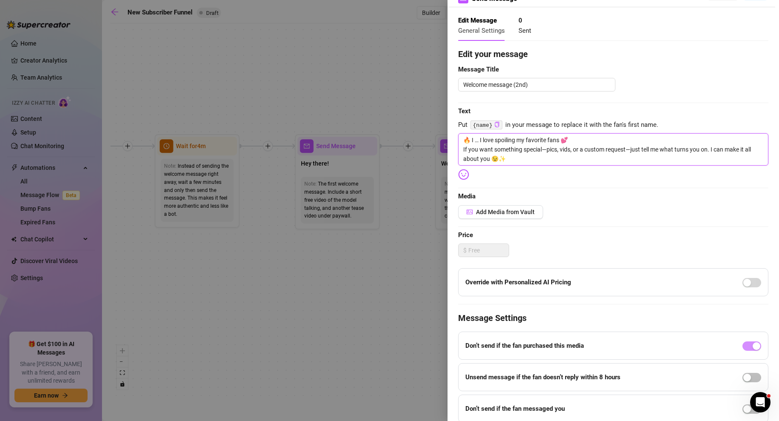
type textarea "🔥 I w… I love spoiling my favorite fans 💕 If you want something special—pics, v…"
type textarea "🔥 I wa… I love spoiling my favorite fans 💕 If you want something special—pics, …"
type textarea "🔥 I wan… I love spoiling my favorite fans 💕 If you want something special—pics,…"
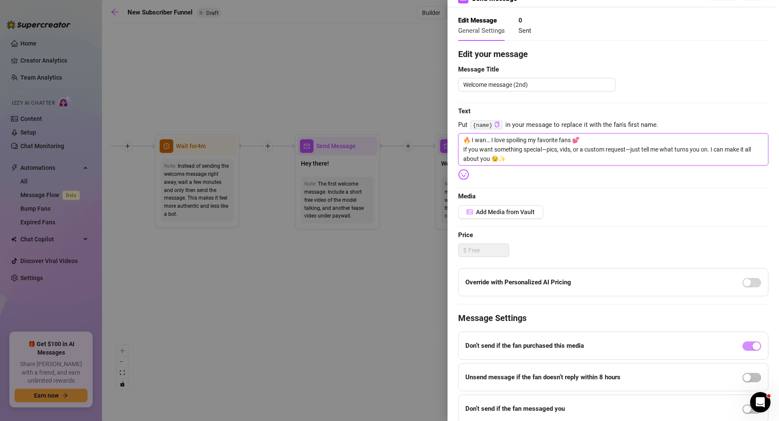
type textarea "🔥 I want… I love spoiling my favorite fans 💕 If you want something special—pics…"
type textarea "🔥 I want … I love spoiling my favorite fans 💕 If you want something special—pic…"
type textarea "🔥 I want t… I love spoiling my favorite fans 💕 If you want something special—pi…"
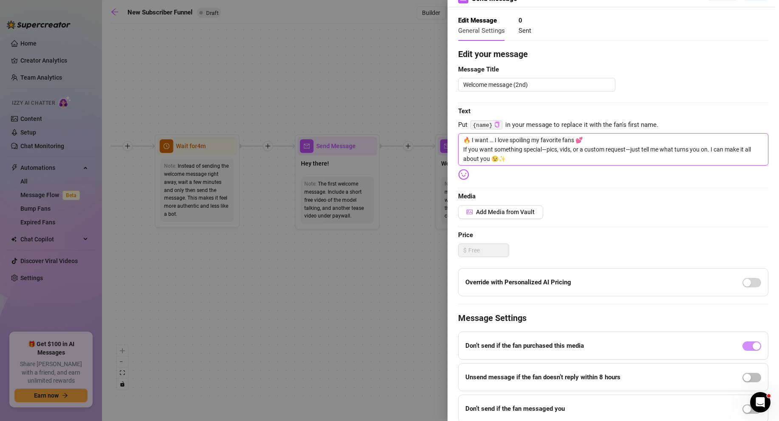
type textarea "🔥 I want t… I love spoiling my favorite fans 💕 If you want something special—pi…"
type textarea "🔥 I want to… I love spoiling my favorite fans 💕 If you want something special—p…"
type textarea "🔥 I want to … I love spoiling my favorite fans 💕 If you want something special—…"
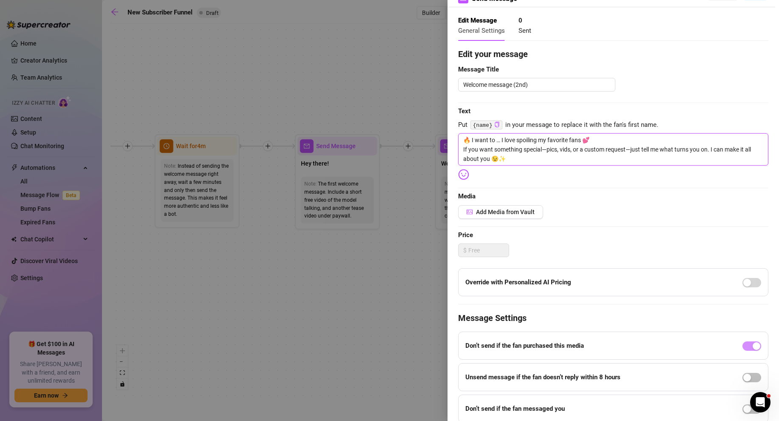
type textarea "🔥 I want to g… I love spoiling my favorite fans 💕 If you want something special…"
type textarea "🔥 I want to ge… I love spoiling my favorite fans 💕 If you want something specia…"
type textarea "🔥 I want to get… I love spoiling my favorite fans 💕 If you want something speci…"
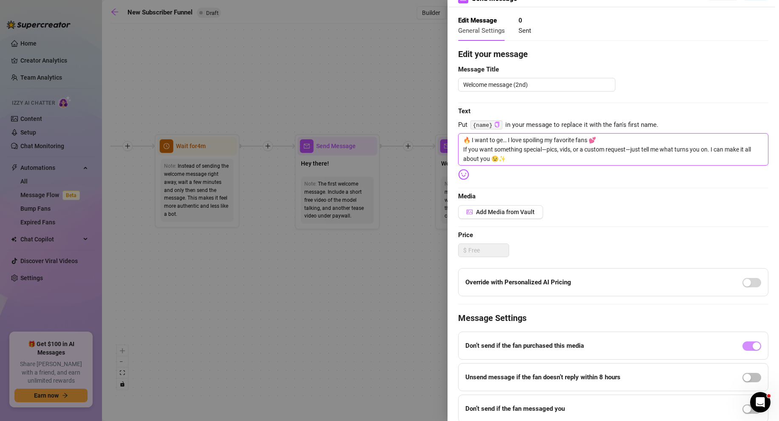
type textarea "🔥 I want to get… I love spoiling my favorite fans 💕 If you want something speci…"
type textarea "🔥 I want to get … I love spoiling my favorite fans 💕 If you want something spec…"
type textarea "🔥 I want to get t… I love spoiling my favorite fans 💕 If you want something spe…"
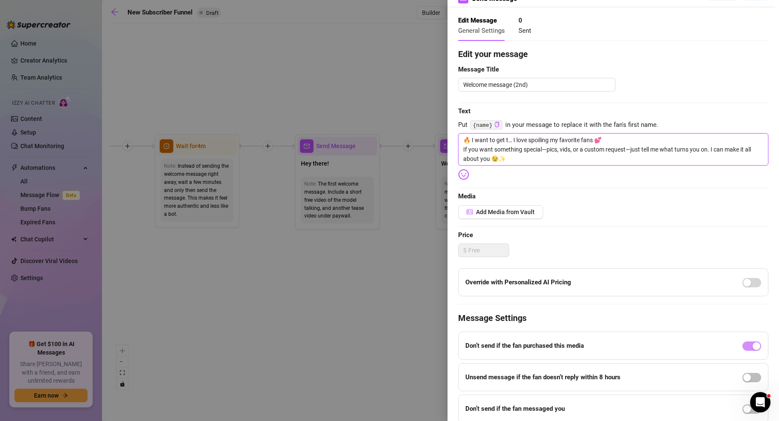
type textarea "🔥 I want to get to… I love spoiling my favorite fans 💕 If you want something sp…"
type textarea "🔥 I want to get to … I love spoiling my favorite fans 💕 If you want something s…"
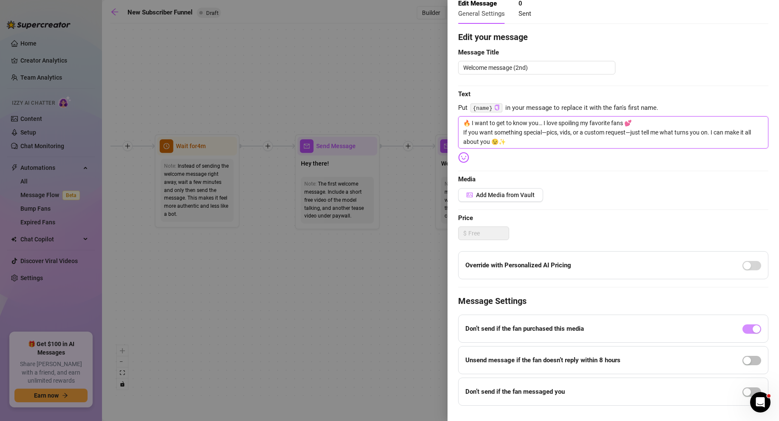
scroll to position [46, 0]
click at [532, 68] on textarea "Welcome message (2nd)" at bounding box center [536, 67] width 157 height 14
drag, startPoint x: 532, startPoint y: 67, endPoint x: 423, endPoint y: 69, distance: 109.7
click at [423, 69] on div "Event settings Send Message Cancel Save Edit Message General Settings 0 Sent Ed…" at bounding box center [389, 210] width 779 height 421
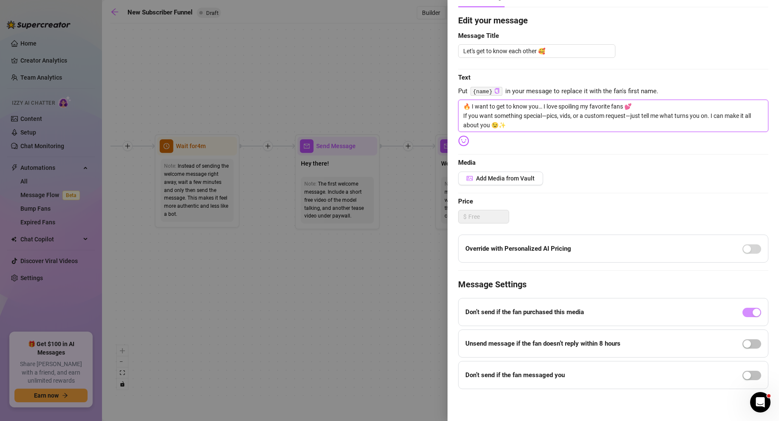
click at [519, 123] on textarea "🔥 I want to get to know you… I love spoiling my favorite fans 💕 If you want som…" at bounding box center [613, 115] width 310 height 32
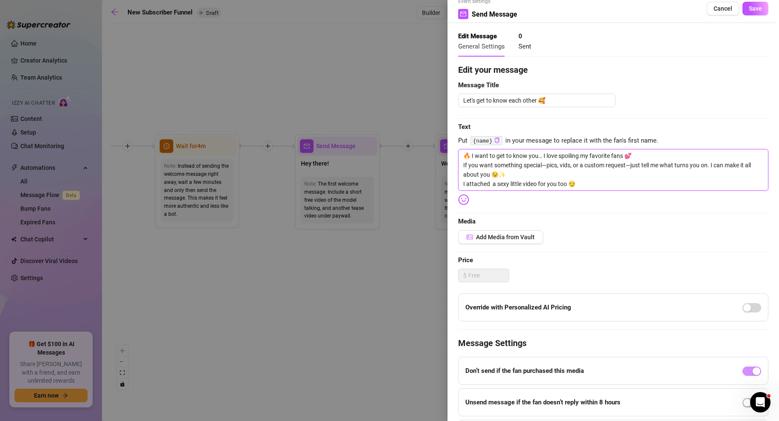
scroll to position [0, 0]
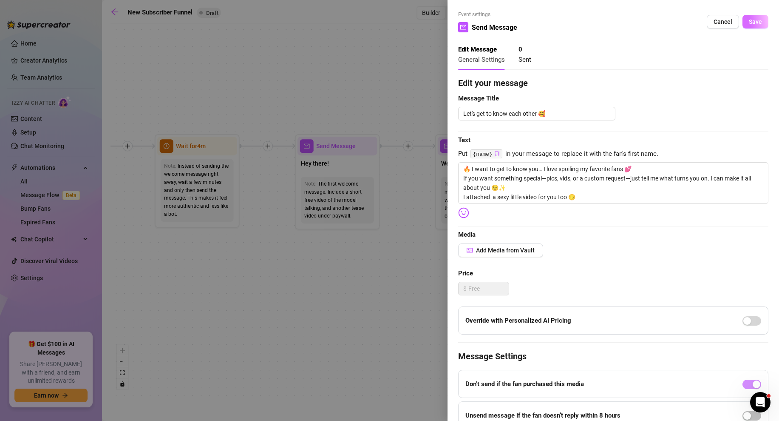
click at [575, 20] on span "Save" at bounding box center [755, 21] width 13 height 7
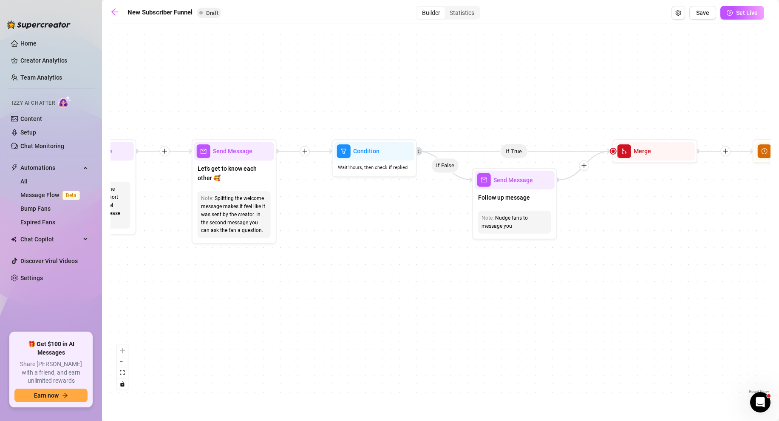
drag, startPoint x: 690, startPoint y: 207, endPoint x: 446, endPoint y: 212, distance: 243.7
click at [446, 212] on div "If True If True If True If False If False If False If True If False Merge Merge…" at bounding box center [441, 212] width 660 height 368
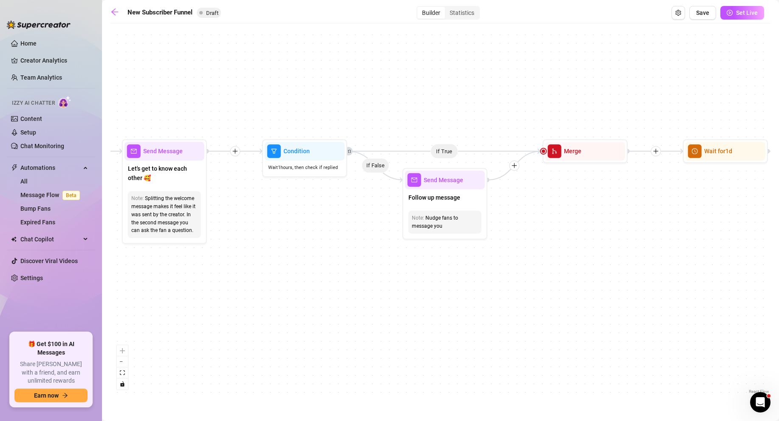
drag, startPoint x: 613, startPoint y: 214, endPoint x: 543, endPoint y: 214, distance: 69.7
click at [543, 214] on div "If True If True If True If False If False If False If True If False Merge Merge…" at bounding box center [441, 212] width 660 height 368
click at [565, 155] on span "Merge" at bounding box center [572, 150] width 17 height 9
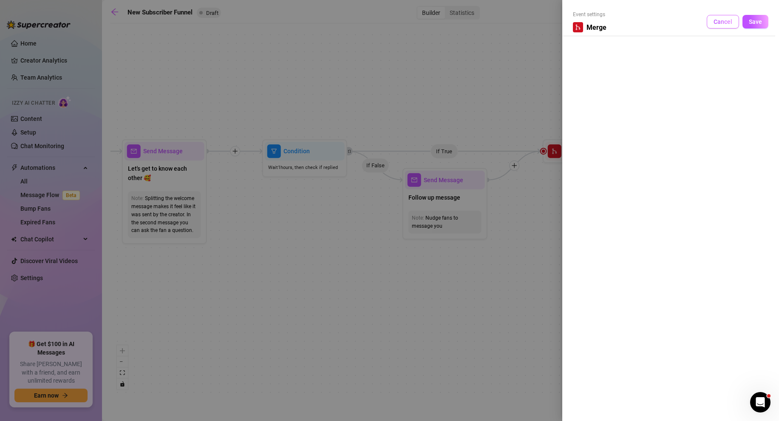
click at [575, 18] on span "Cancel" at bounding box center [723, 21] width 19 height 7
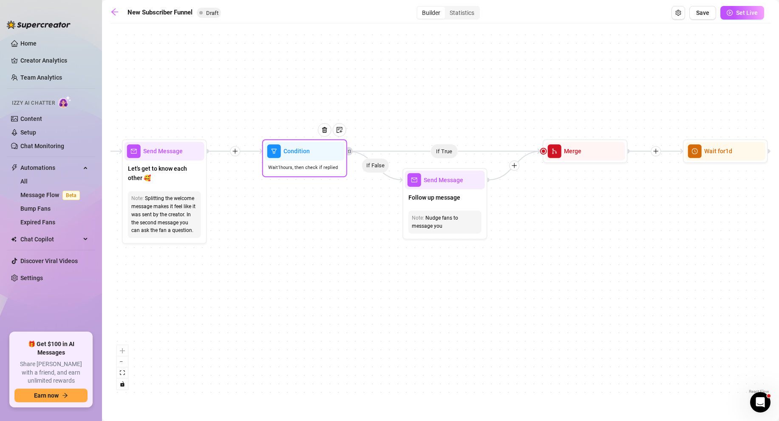
click at [292, 148] on span "Condition" at bounding box center [297, 150] width 26 height 9
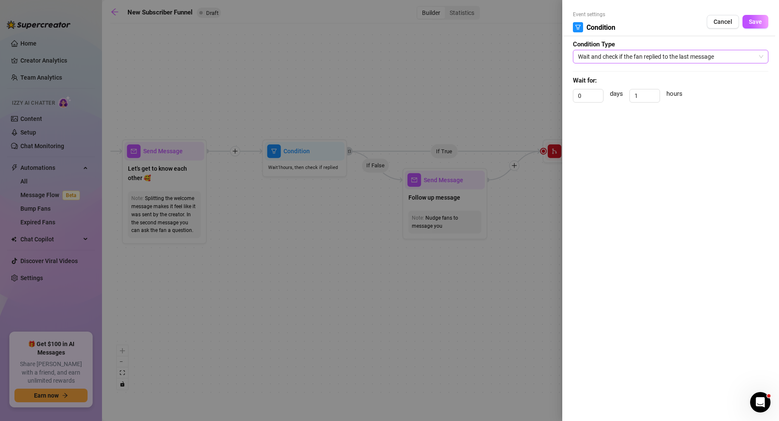
click at [575, 56] on span "Wait and check if the fan replied to the last message" at bounding box center [670, 56] width 185 height 13
click at [575, 156] on div "Event settings Condition Cancel Save Condition Type Wait and check if the fan r…" at bounding box center [671, 210] width 217 height 421
click at [575, 22] on span "Cancel" at bounding box center [723, 21] width 19 height 7
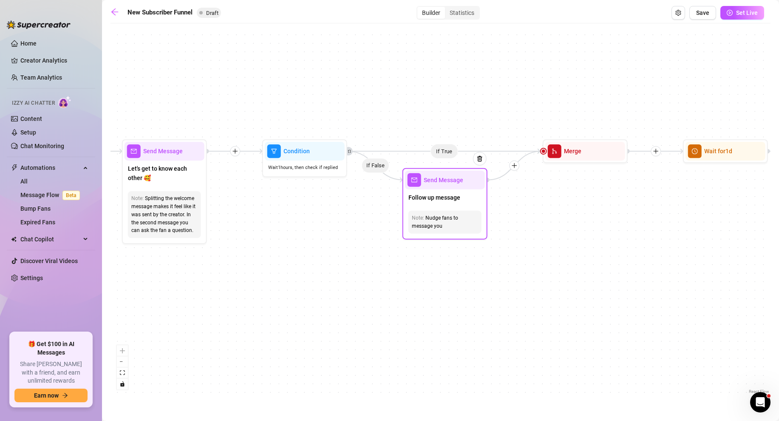
click at [441, 181] on span "Send Message" at bounding box center [444, 179] width 40 height 9
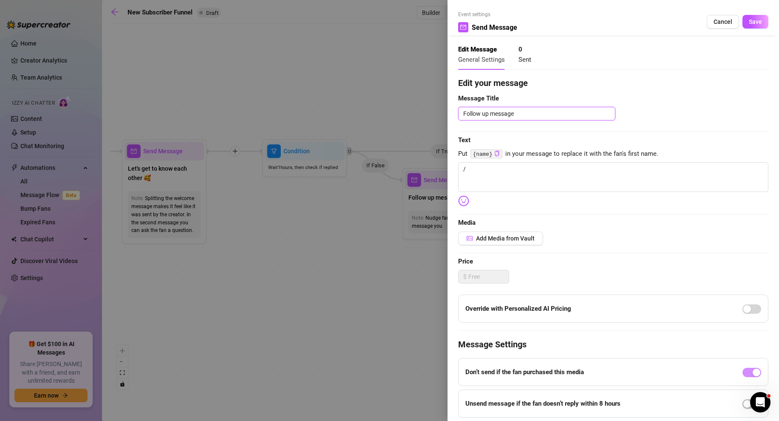
click at [535, 109] on textarea "Follow up message" at bounding box center [536, 114] width 157 height 14
click at [534, 109] on textarea "Follow up message" at bounding box center [536, 114] width 157 height 14
click at [501, 176] on textarea "/" at bounding box center [613, 177] width 310 height 30
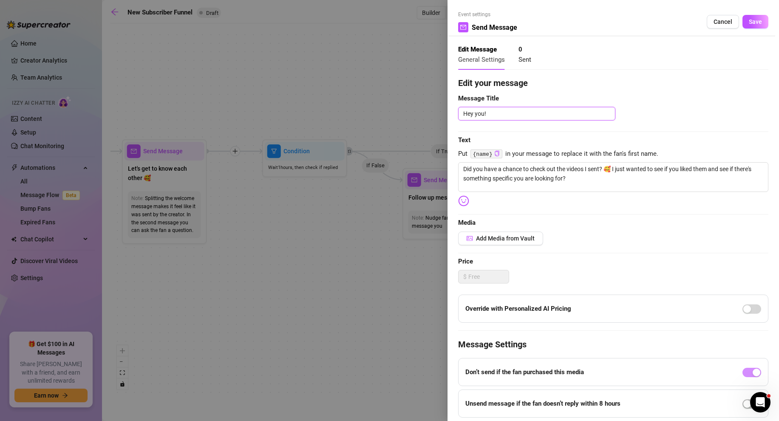
click at [484, 114] on textarea "Hey you!" at bounding box center [536, 114] width 157 height 14
click at [575, 23] on span "Save" at bounding box center [755, 21] width 13 height 7
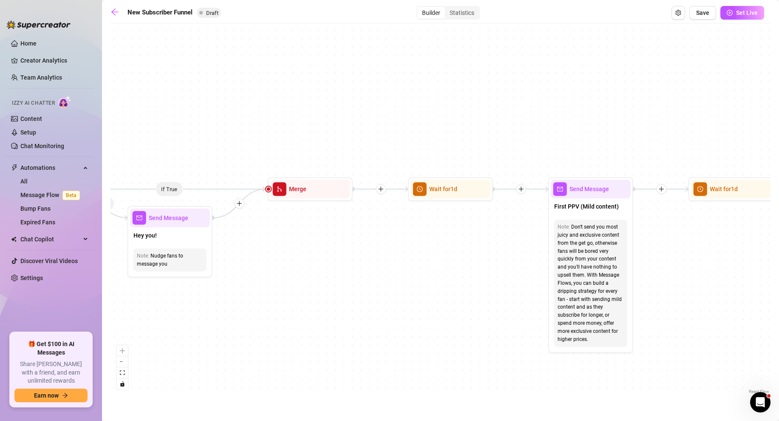
drag, startPoint x: 671, startPoint y: 201, endPoint x: 396, endPoint y: 239, distance: 277.7
click at [396, 239] on div "If True If True If True If False If False If False If True If False Merge Merge…" at bounding box center [441, 212] width 660 height 368
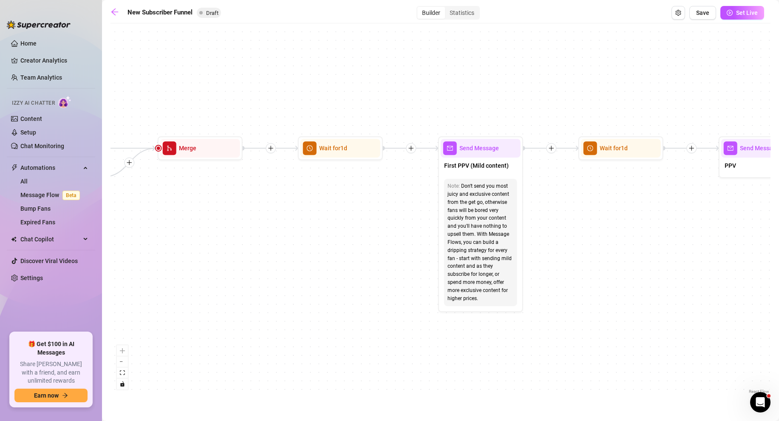
drag, startPoint x: 504, startPoint y: 283, endPoint x: 392, endPoint y: 242, distance: 119.4
click at [392, 242] on div "If True If True If True If False If False If False If True If False Merge Merge…" at bounding box center [441, 212] width 660 height 368
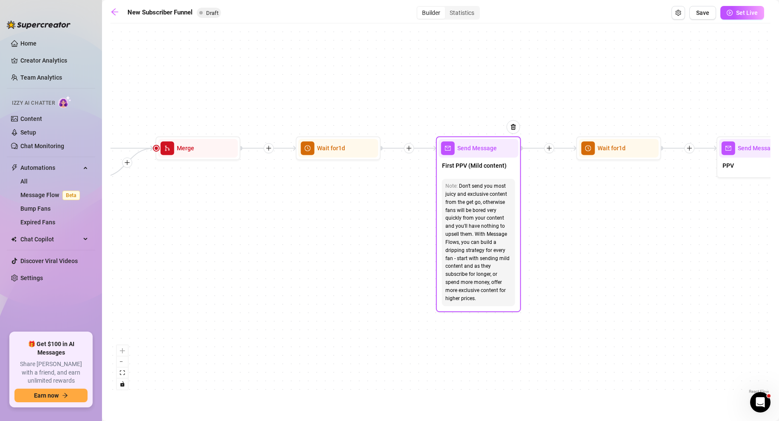
click at [466, 193] on div "Don't send you most juicy and exclusive content from the get go, otherwise fans…" at bounding box center [479, 242] width 66 height 120
click at [479, 153] on div "Send Message" at bounding box center [479, 148] width 80 height 19
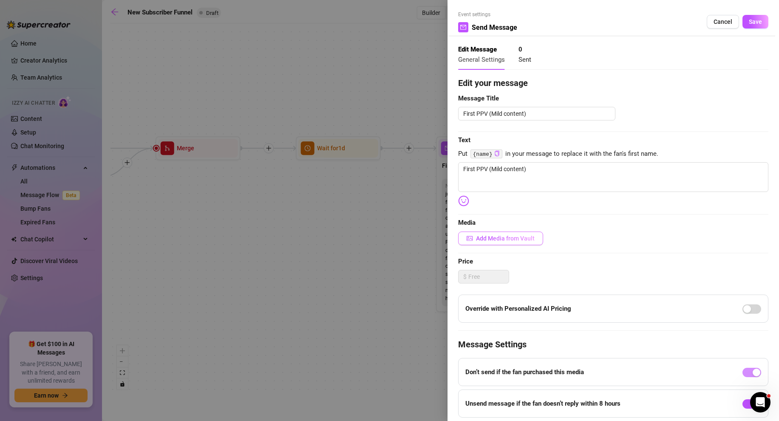
click at [492, 235] on span "Add Media from Vault" at bounding box center [505, 238] width 59 height 7
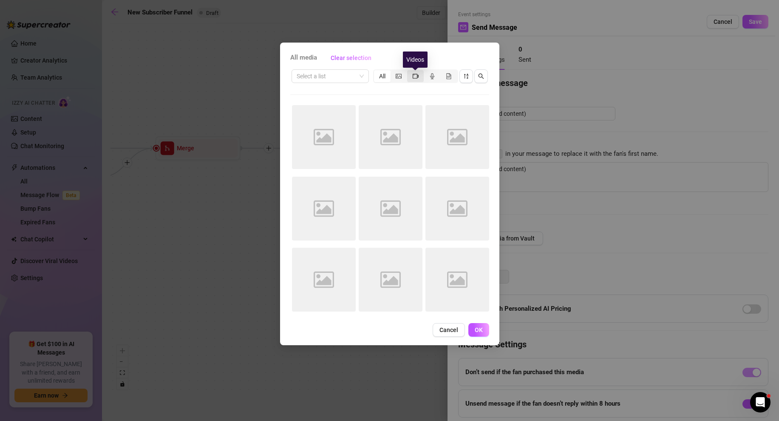
click at [416, 76] on icon "video-camera" at bounding box center [416, 76] width 6 height 6
click at [409, 71] on input "segmented control" at bounding box center [409, 71] width 0 height 0
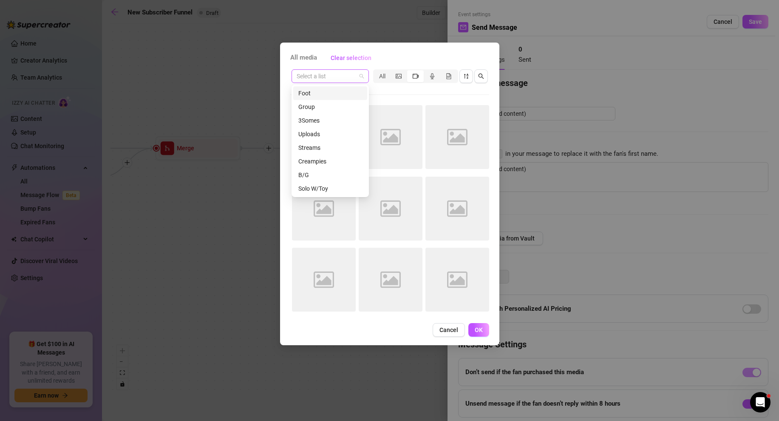
click at [357, 78] on span at bounding box center [330, 76] width 67 height 13
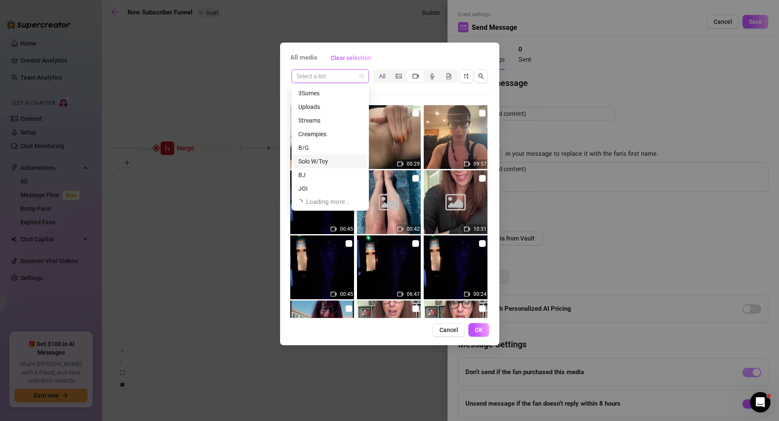
click at [310, 159] on div "Solo W/Toy" at bounding box center [330, 160] width 64 height 9
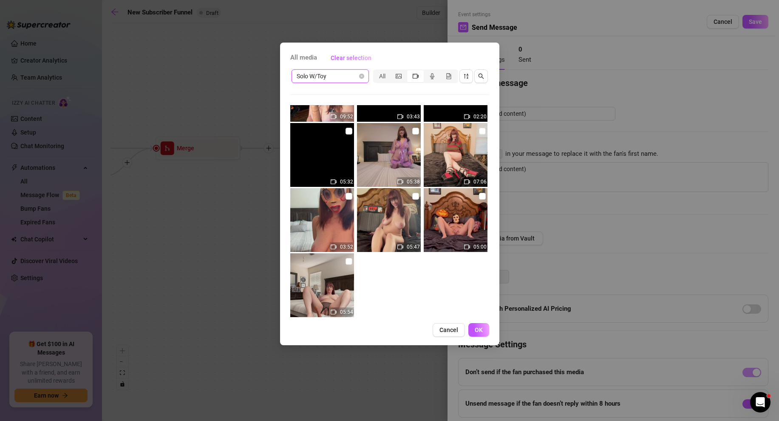
scroll to position [125, 0]
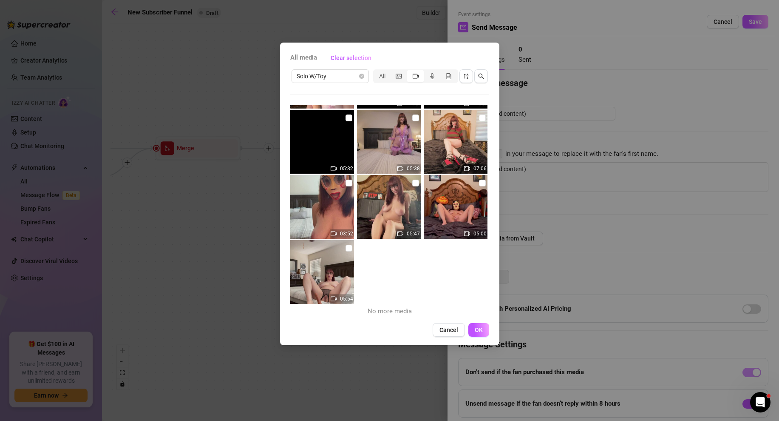
click at [324, 266] on img at bounding box center [322, 272] width 64 height 64
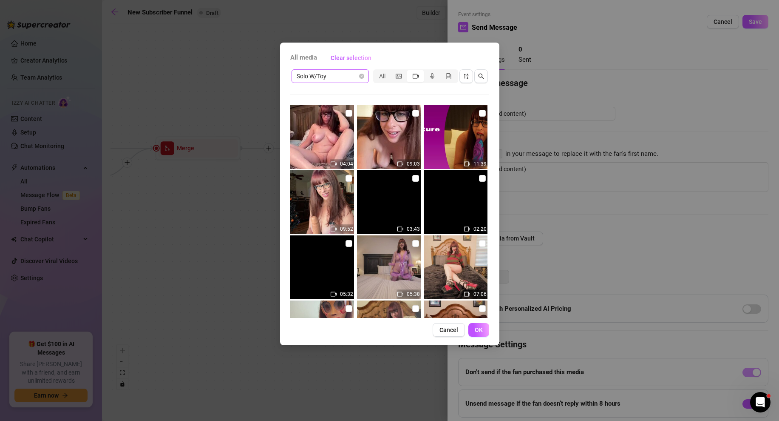
click at [348, 73] on span "Solo W/Toy" at bounding box center [330, 76] width 67 height 13
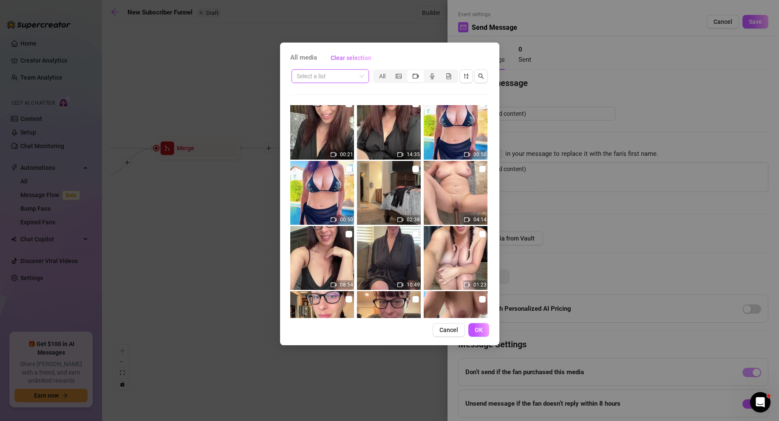
scroll to position [3463, 0]
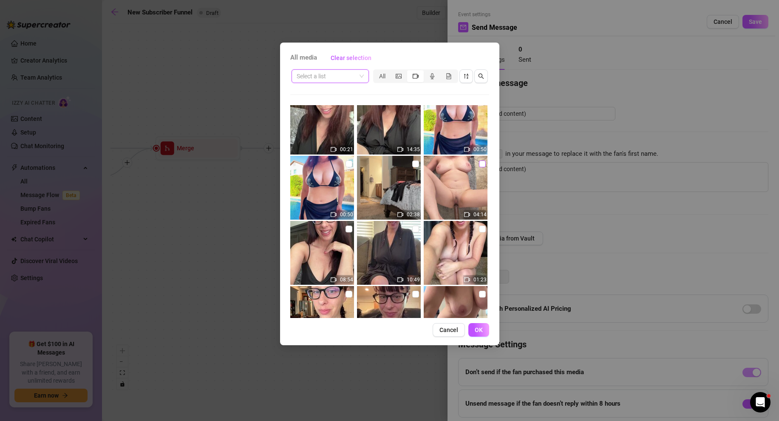
click at [482, 163] on input "checkbox" at bounding box center [482, 163] width 7 height 7
click at [483, 160] on label at bounding box center [482, 163] width 7 height 9
click at [483, 160] on input "checkbox" at bounding box center [482, 163] width 7 height 7
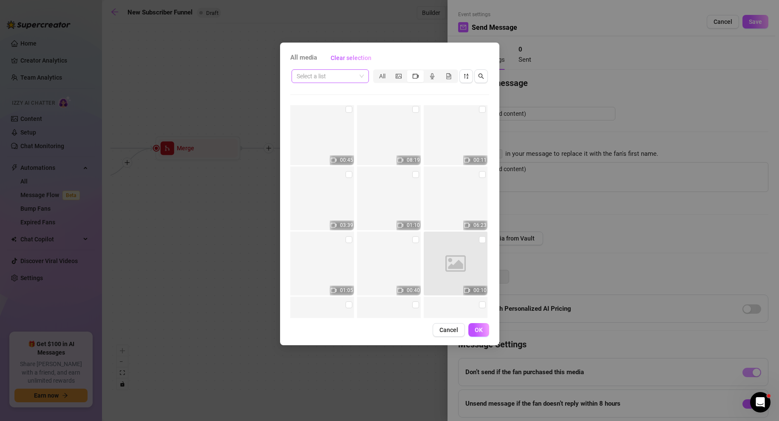
scroll to position [13933, 0]
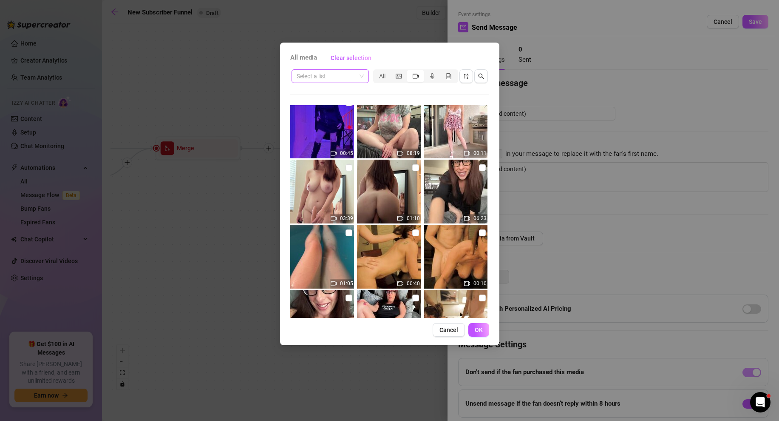
click at [480, 77] on icon "search" at bounding box center [481, 76] width 6 height 6
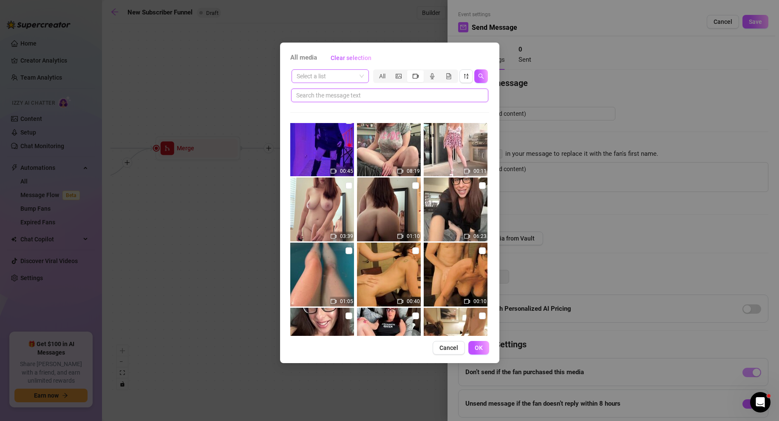
click at [405, 92] on input "text" at bounding box center [386, 95] width 180 height 9
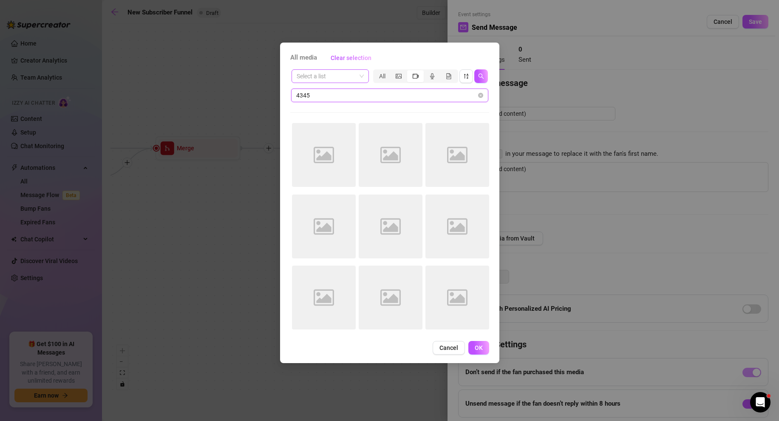
scroll to position [0, 0]
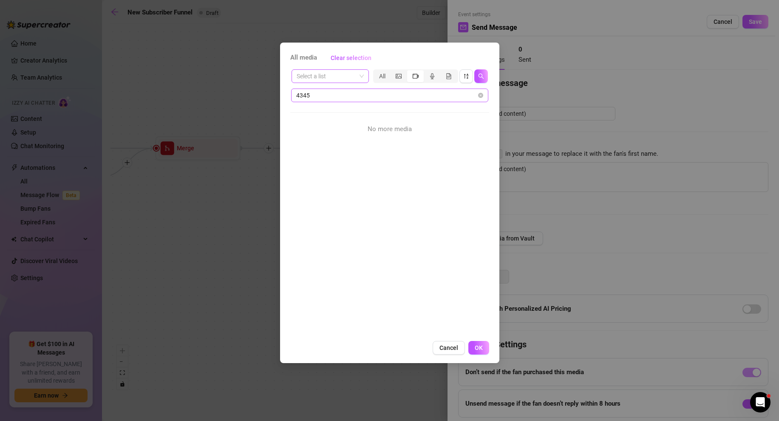
click at [293, 97] on span "4345" at bounding box center [389, 95] width 197 height 14
click at [293, 93] on span "4345" at bounding box center [389, 95] width 197 height 14
click at [296, 92] on input "4345" at bounding box center [386, 95] width 180 height 9
click at [347, 94] on input "IMG_4345" at bounding box center [386, 95] width 180 height 9
click at [480, 92] on span at bounding box center [480, 95] width 5 height 9
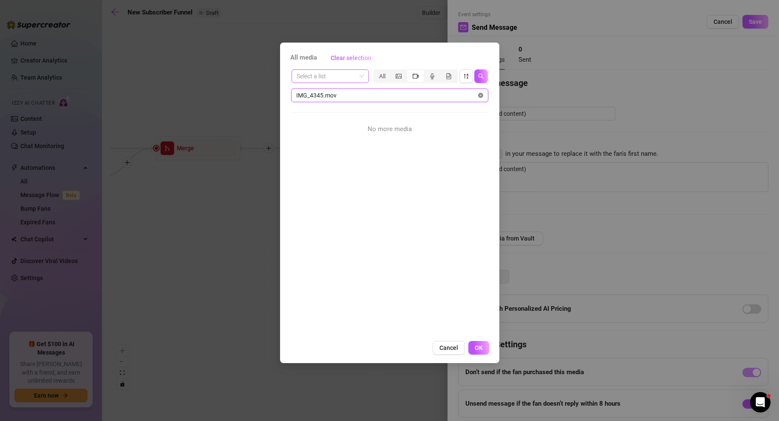
click at [481, 95] on icon "close-circle" at bounding box center [480, 95] width 5 height 5
click at [483, 97] on icon "close-circle" at bounding box center [480, 95] width 5 height 5
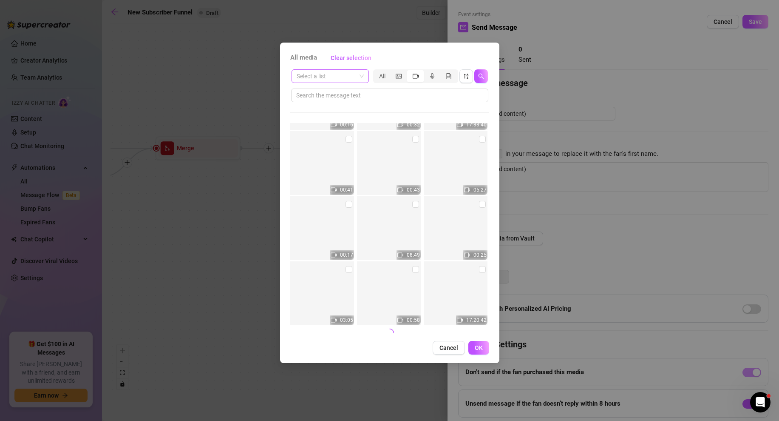
scroll to position [25303, 0]
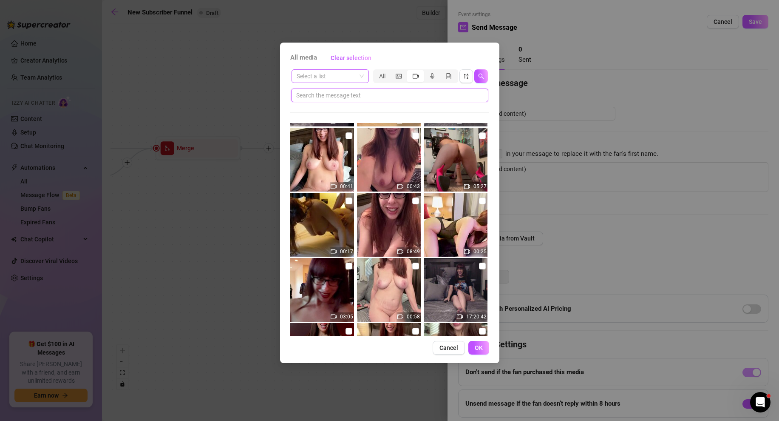
click at [322, 96] on input "text" at bounding box center [386, 95] width 180 height 9
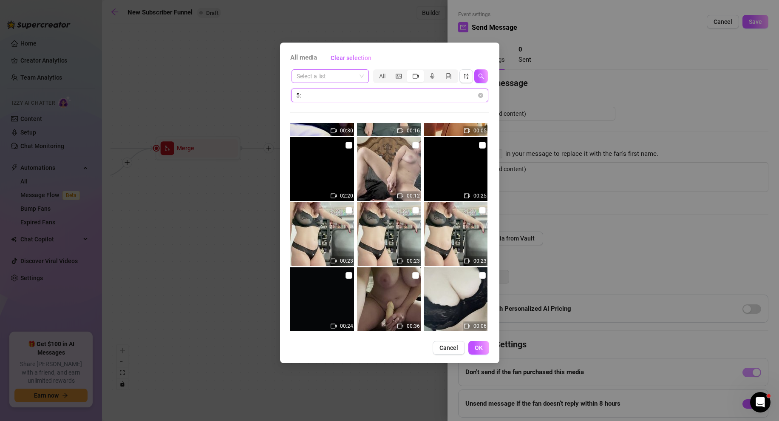
scroll to position [2858, 0]
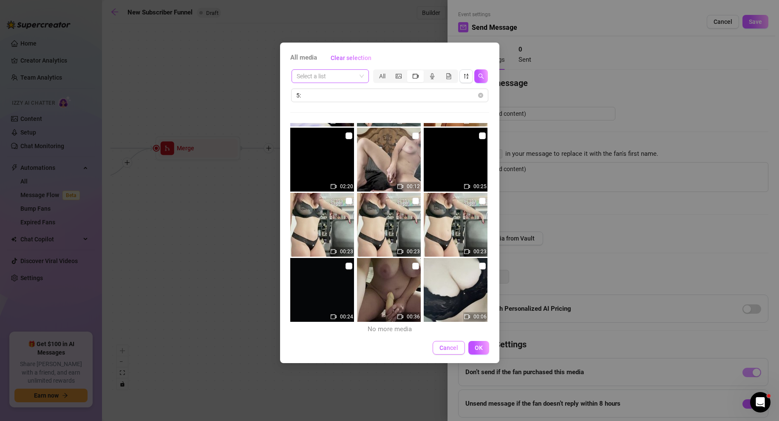
click at [451, 342] on span "Cancel" at bounding box center [449, 347] width 19 height 7
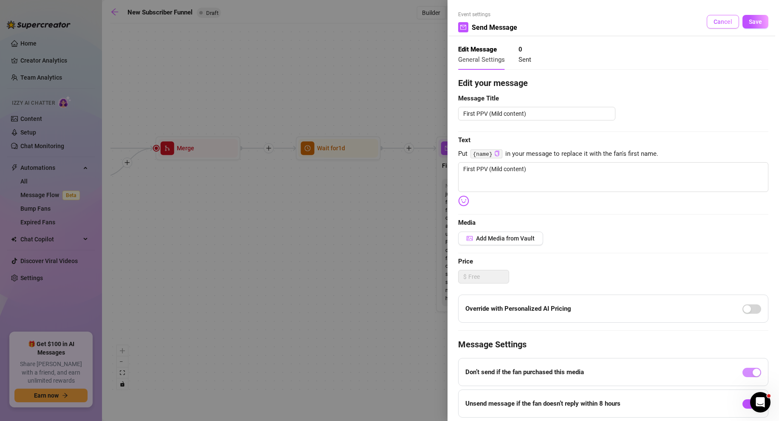
click at [575, 19] on span "Cancel" at bounding box center [723, 21] width 19 height 7
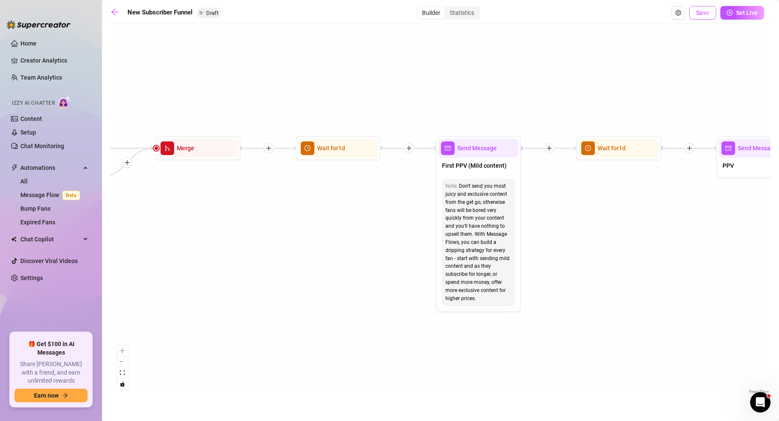
click at [575, 14] on span "Save" at bounding box center [702, 12] width 13 height 7
